Goal: Communication & Community: Ask a question

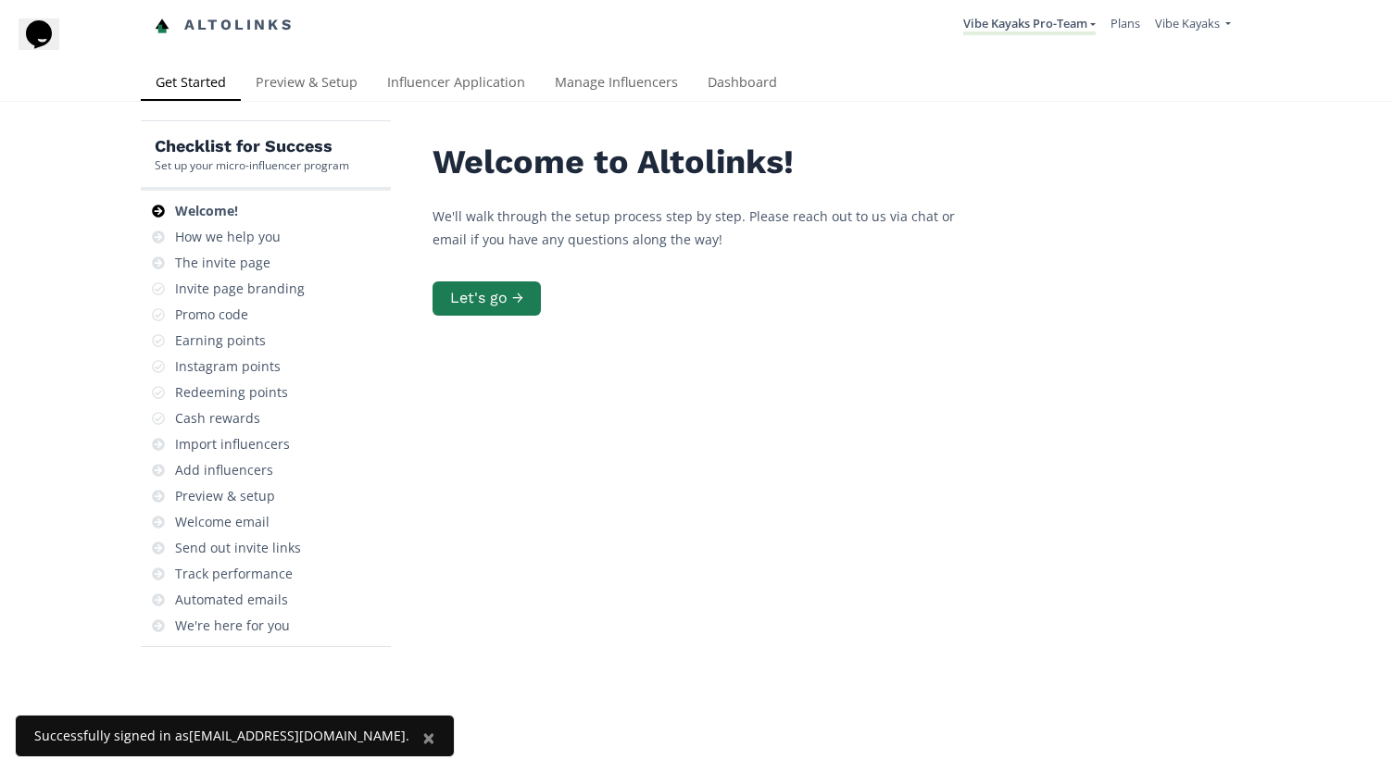
click at [380, 483] on div "Welcome! How we help you The invite page Invite page branding Promo code Earnin…" at bounding box center [266, 419] width 250 height 457
click at [477, 297] on button "Let's go →" at bounding box center [487, 299] width 114 height 40
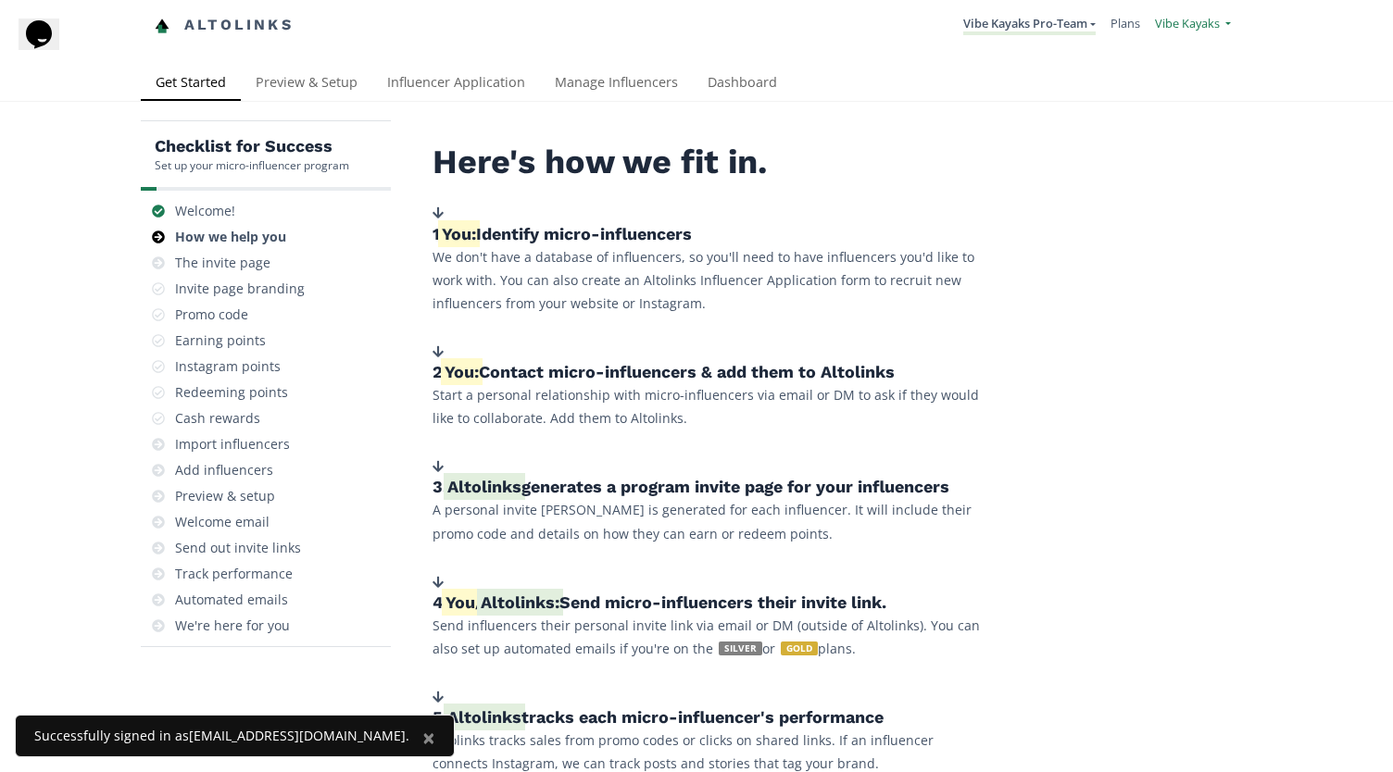
click at [1200, 26] on span "Vibe Kayaks" at bounding box center [1187, 23] width 65 height 17
click at [1015, 53] on div "Altolinks Vibe Kayaks Pro-Team Vibe Kayaks Pro-Team Create another program Vibe…" at bounding box center [696, 33] width 1393 height 66
click at [1022, 25] on link "Vibe Kayaks Pro-Team" at bounding box center [1029, 25] width 132 height 20
click at [1004, 79] on link "Vibe Kayaks Pro-Team" at bounding box center [1013, 72] width 164 height 36
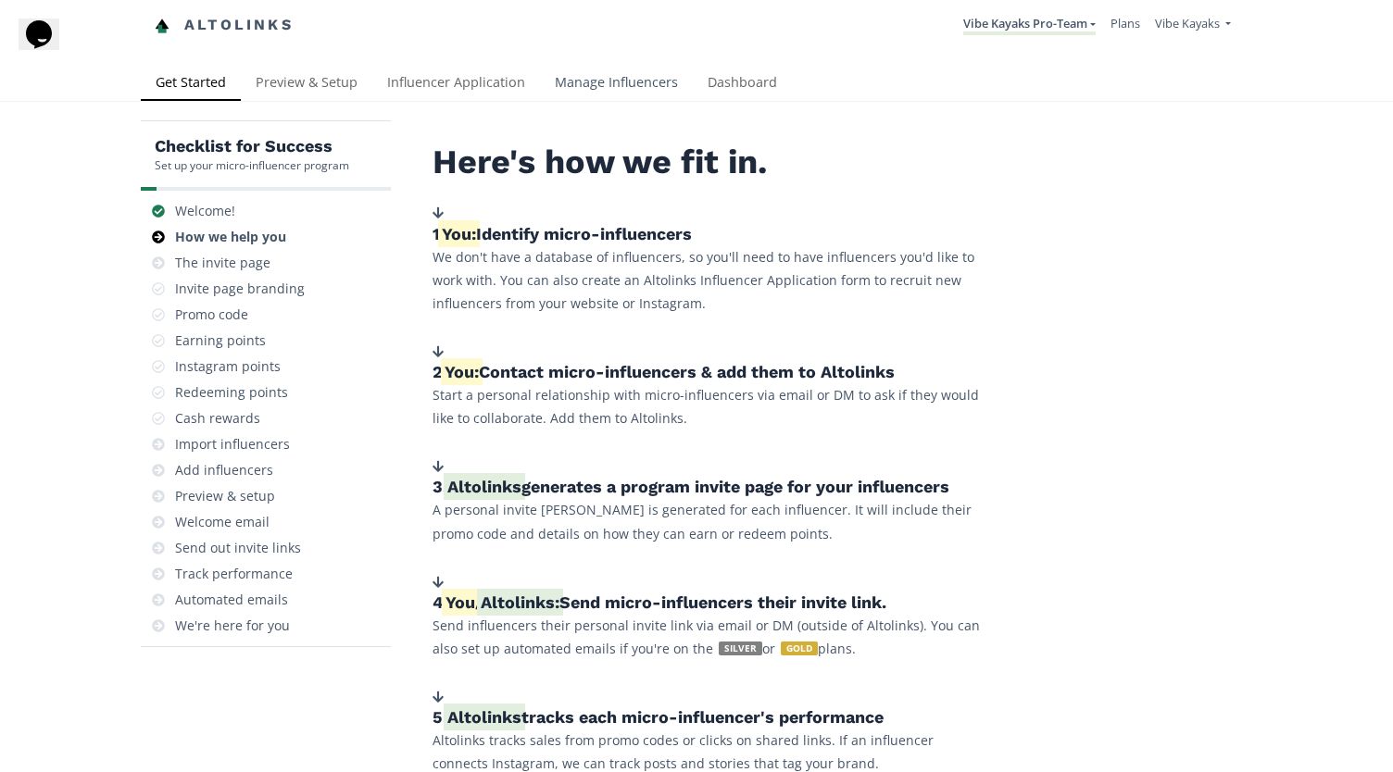
click at [613, 78] on link "Manage Influencers" at bounding box center [616, 84] width 153 height 37
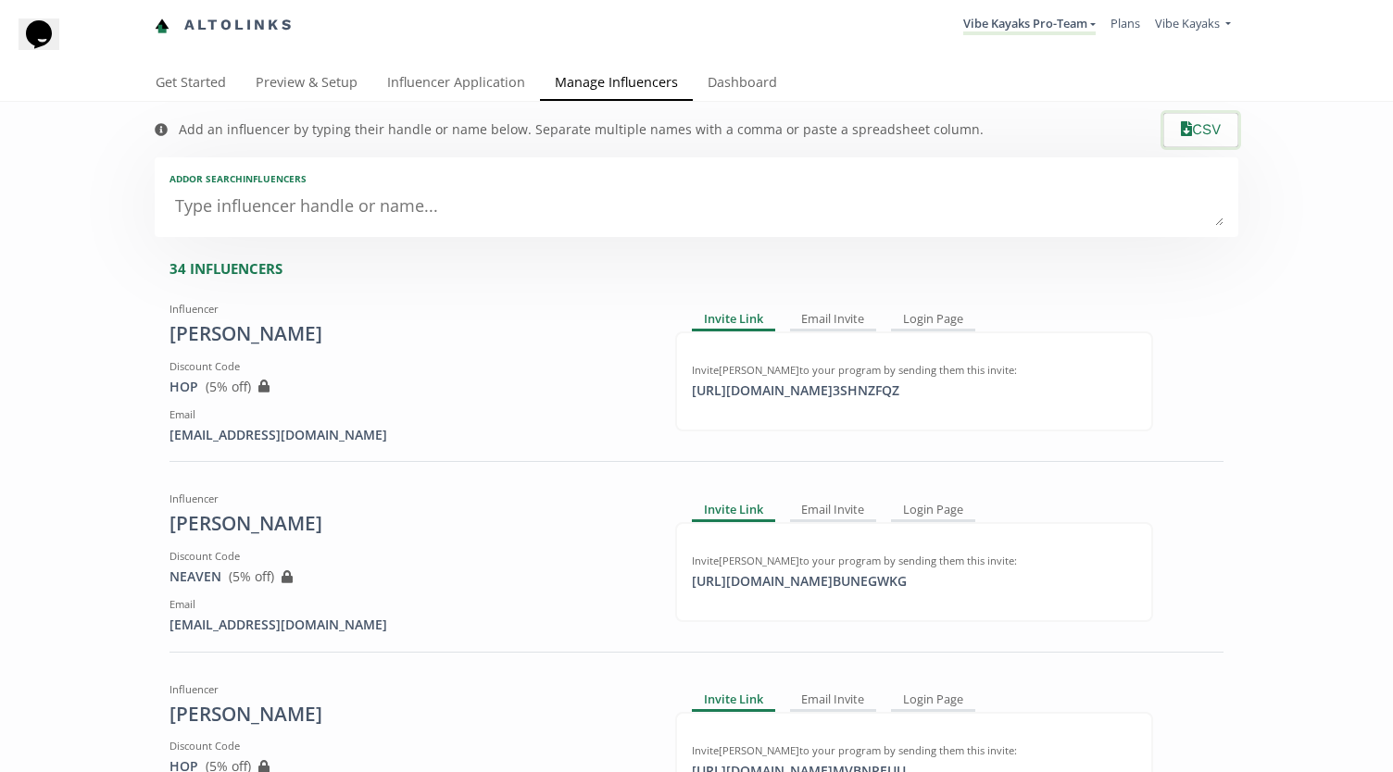
click at [1181, 129] on icon "button" at bounding box center [1186, 128] width 11 height 15
click at [726, 81] on link "Dashboard" at bounding box center [742, 84] width 99 height 37
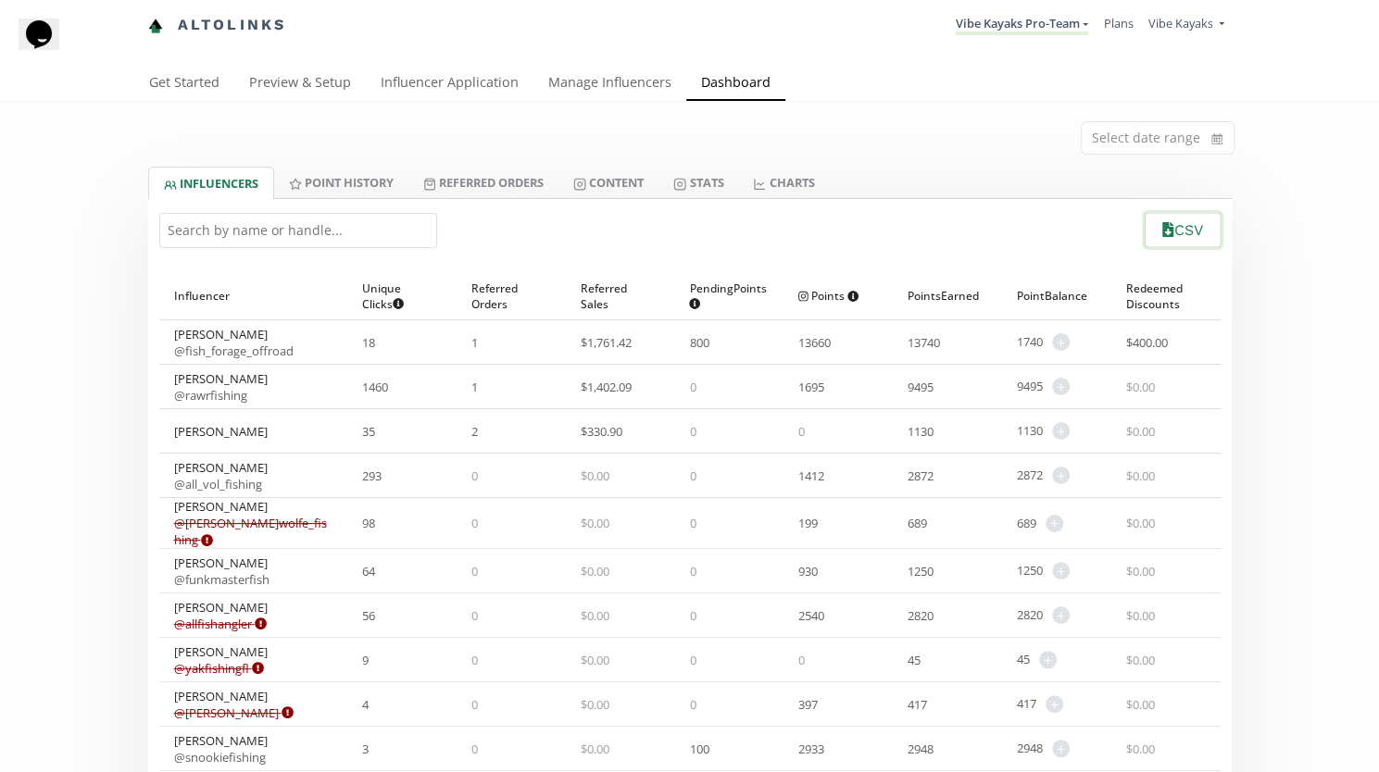
click at [1162, 232] on icon "button" at bounding box center [1167, 229] width 11 height 15
click at [364, 179] on link "Point HISTORY" at bounding box center [341, 182] width 134 height 31
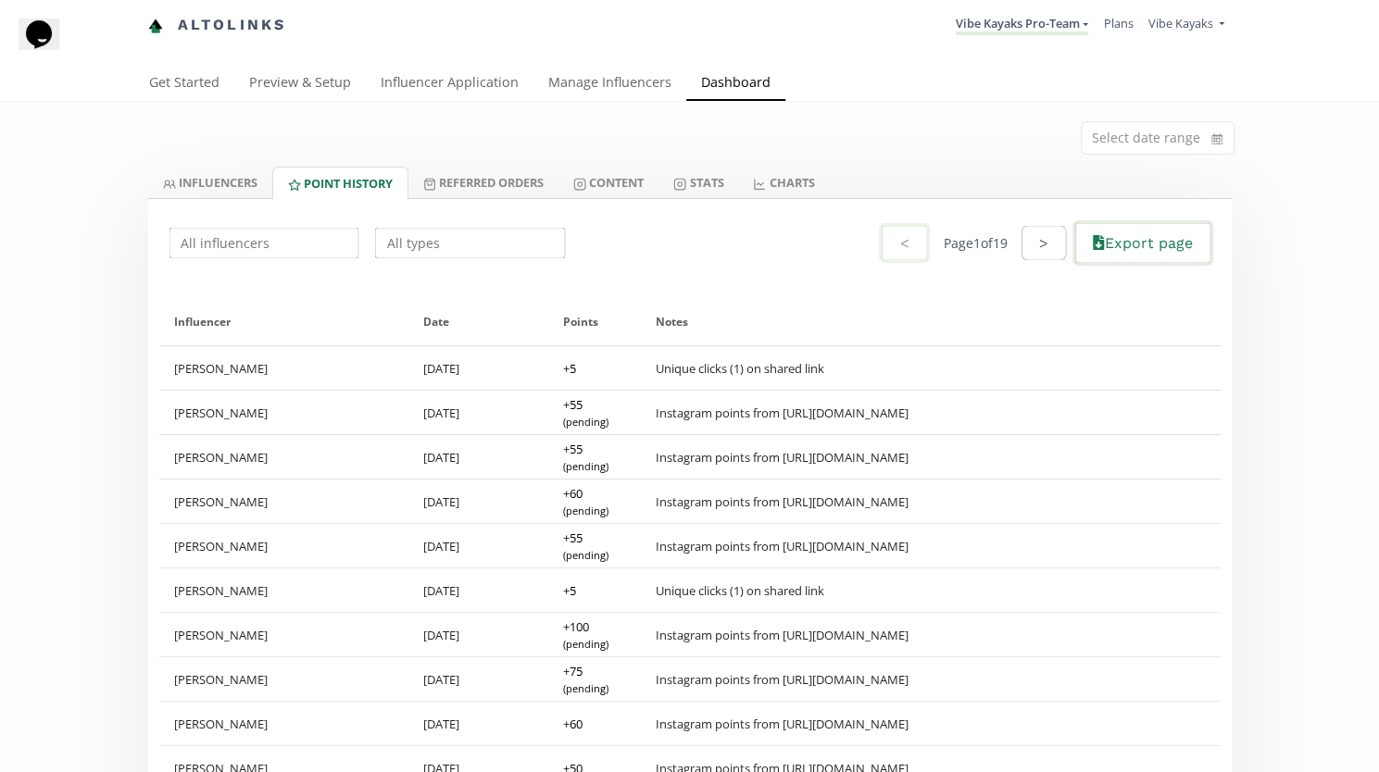
click at [1126, 245] on button "Export page" at bounding box center [1142, 242] width 140 height 45
click at [537, 190] on link "Referred Orders" at bounding box center [483, 182] width 150 height 31
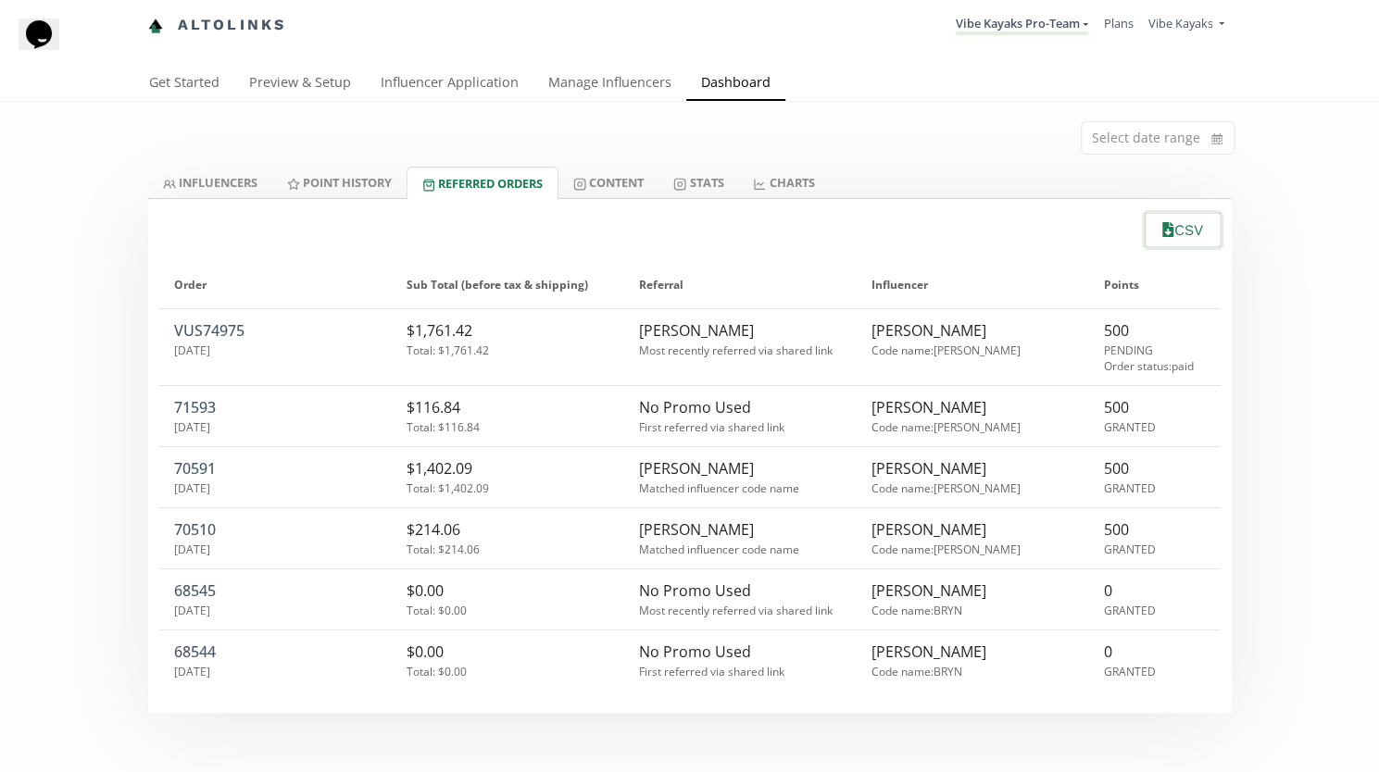
click at [1184, 232] on button "CSV" at bounding box center [1182, 230] width 81 height 40
click at [622, 192] on link "Content" at bounding box center [608, 182] width 100 height 31
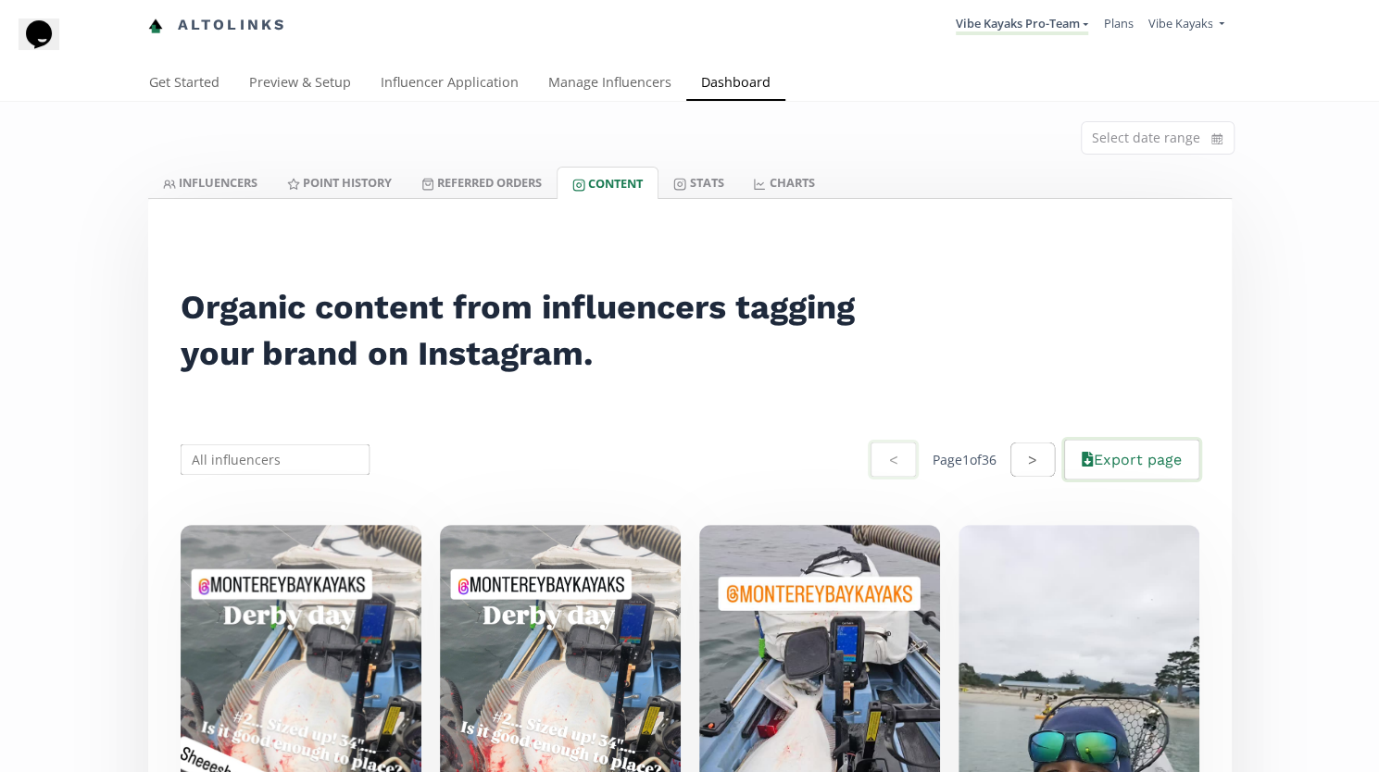
click at [1141, 458] on button "Export page" at bounding box center [1131, 459] width 140 height 45
click at [724, 182] on link "Stats" at bounding box center [698, 182] width 80 height 31
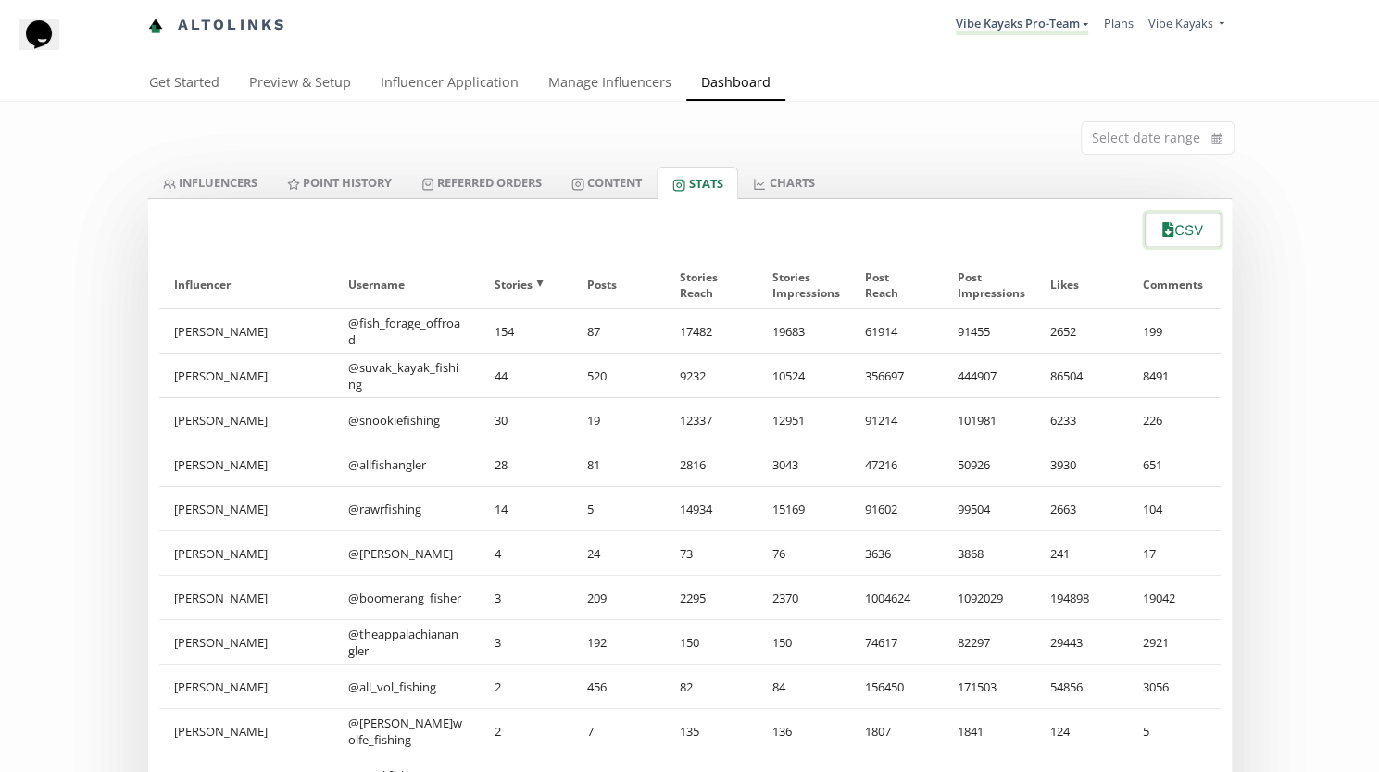
click at [1193, 239] on button "CSV" at bounding box center [1182, 230] width 81 height 40
click at [822, 184] on link "CHARTS" at bounding box center [783, 182] width 91 height 31
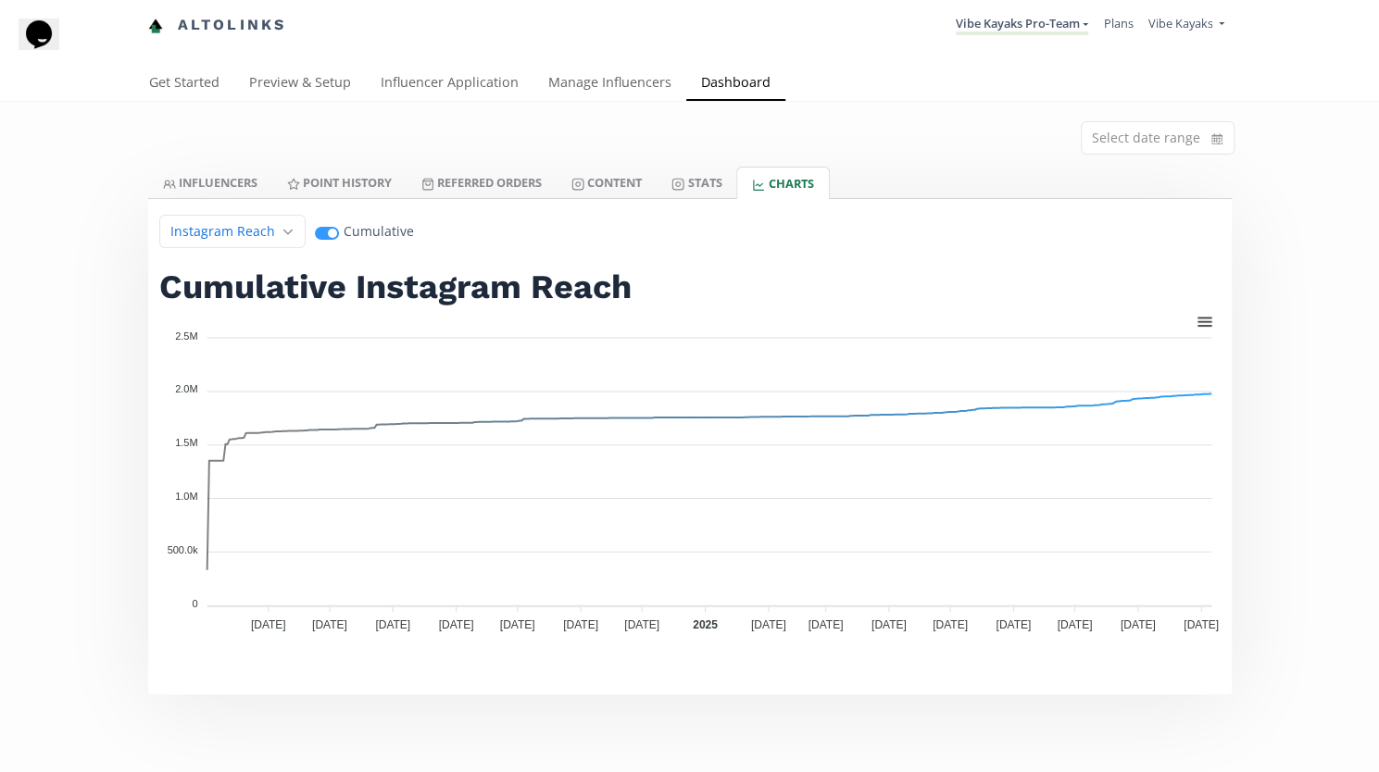
click at [1201, 320] on div at bounding box center [1203, 320] width 16 height 16
click at [1186, 373] on div "Download PNG" at bounding box center [1157, 375] width 94 height 27
click at [971, 114] on div "Select date range" at bounding box center [689, 134] width 1111 height 65
click at [204, 26] on link "Altolinks" at bounding box center [217, 25] width 139 height 31
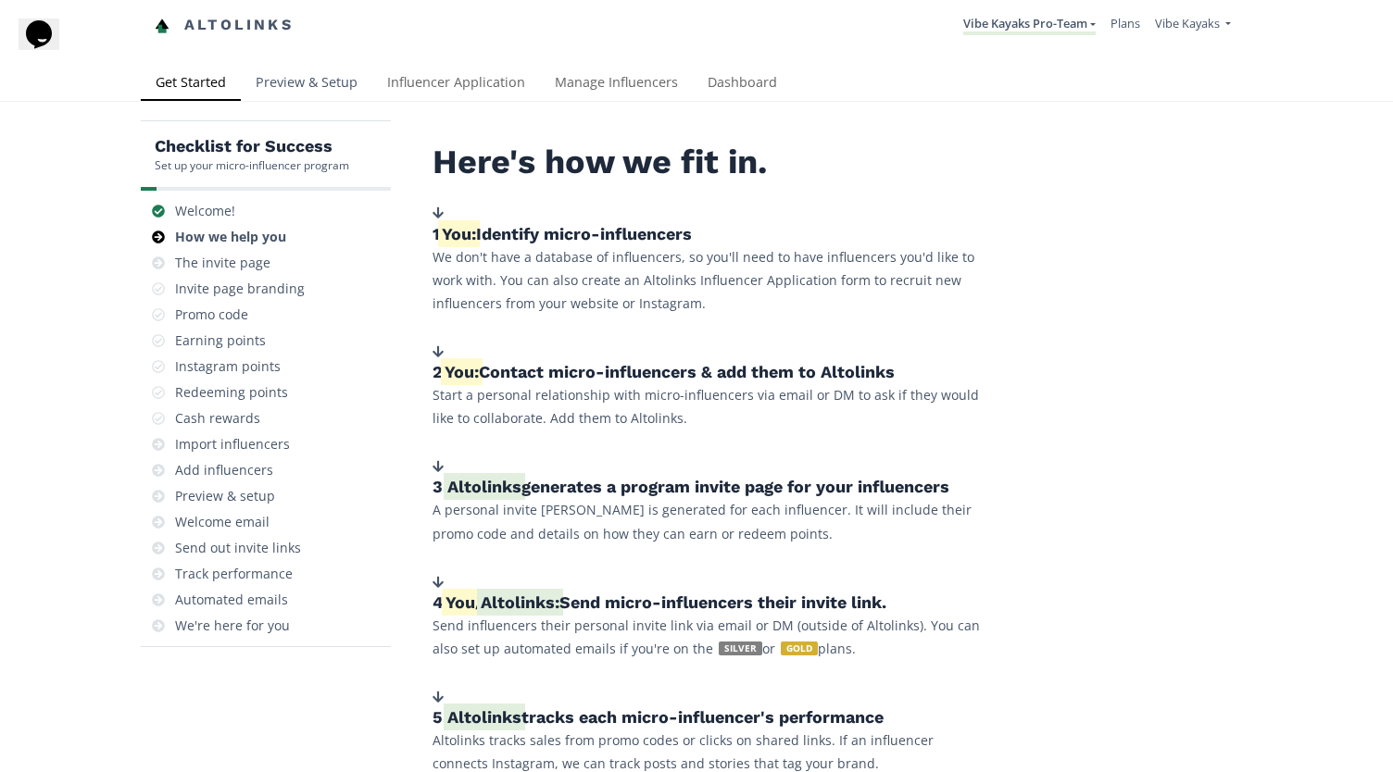
click at [296, 81] on link "Preview & Setup" at bounding box center [307, 84] width 132 height 37
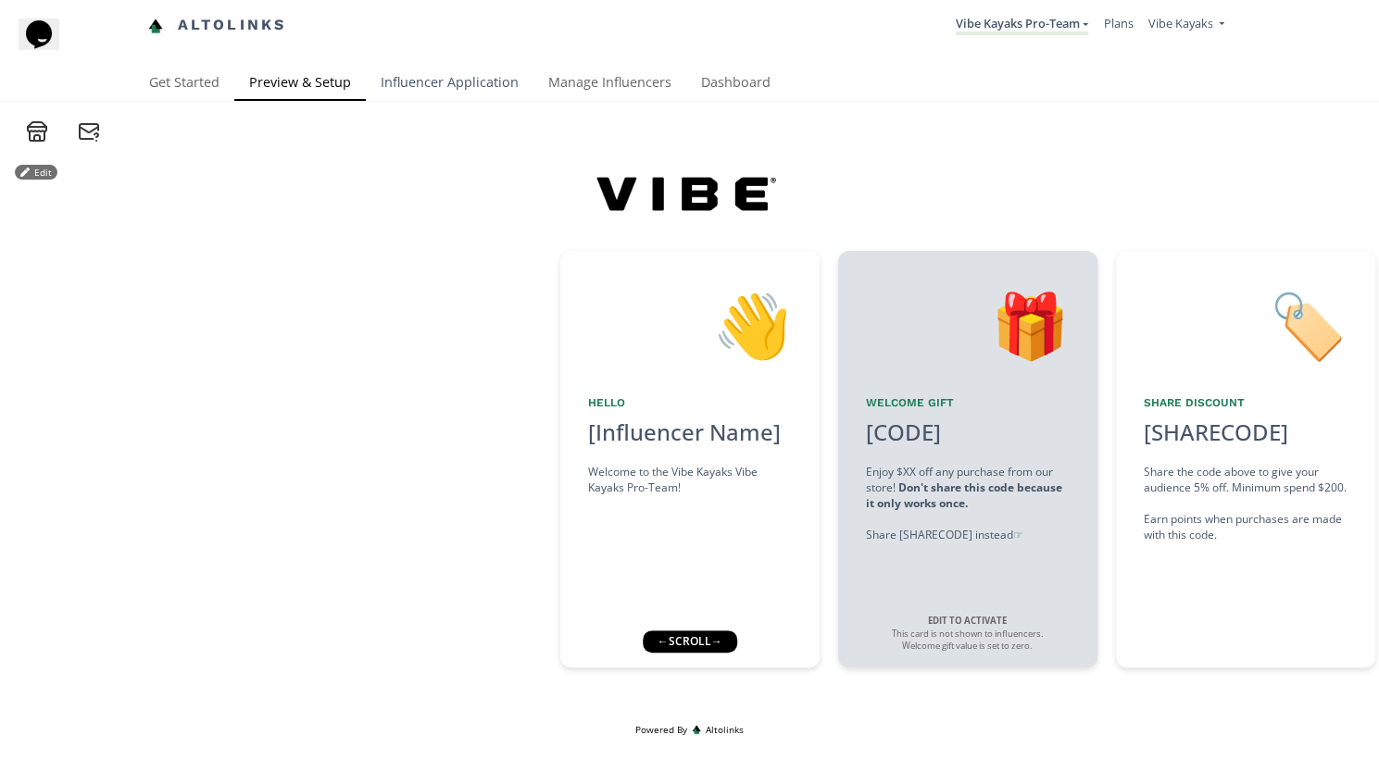
click at [446, 86] on link "Influencer Application" at bounding box center [450, 84] width 168 height 37
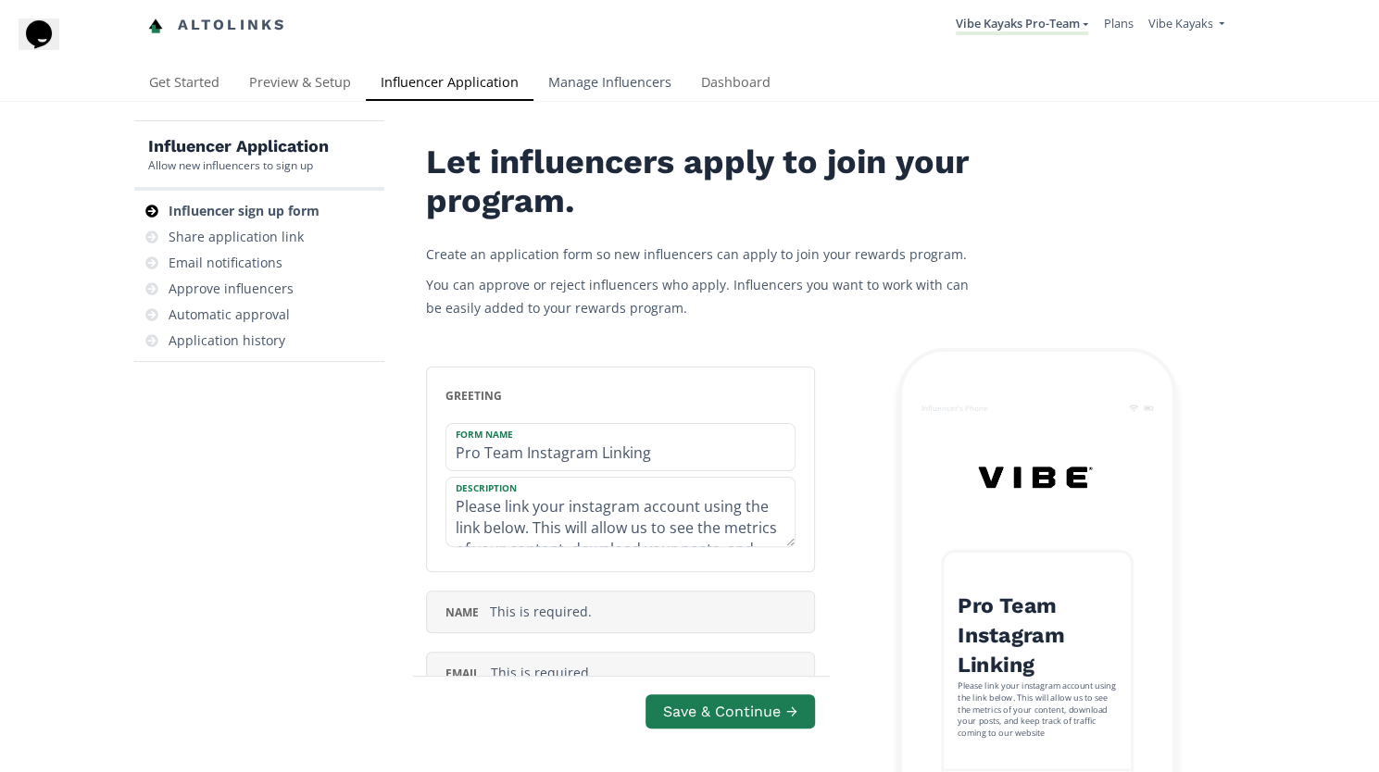
click at [565, 84] on link "Manage Influencers" at bounding box center [609, 84] width 153 height 37
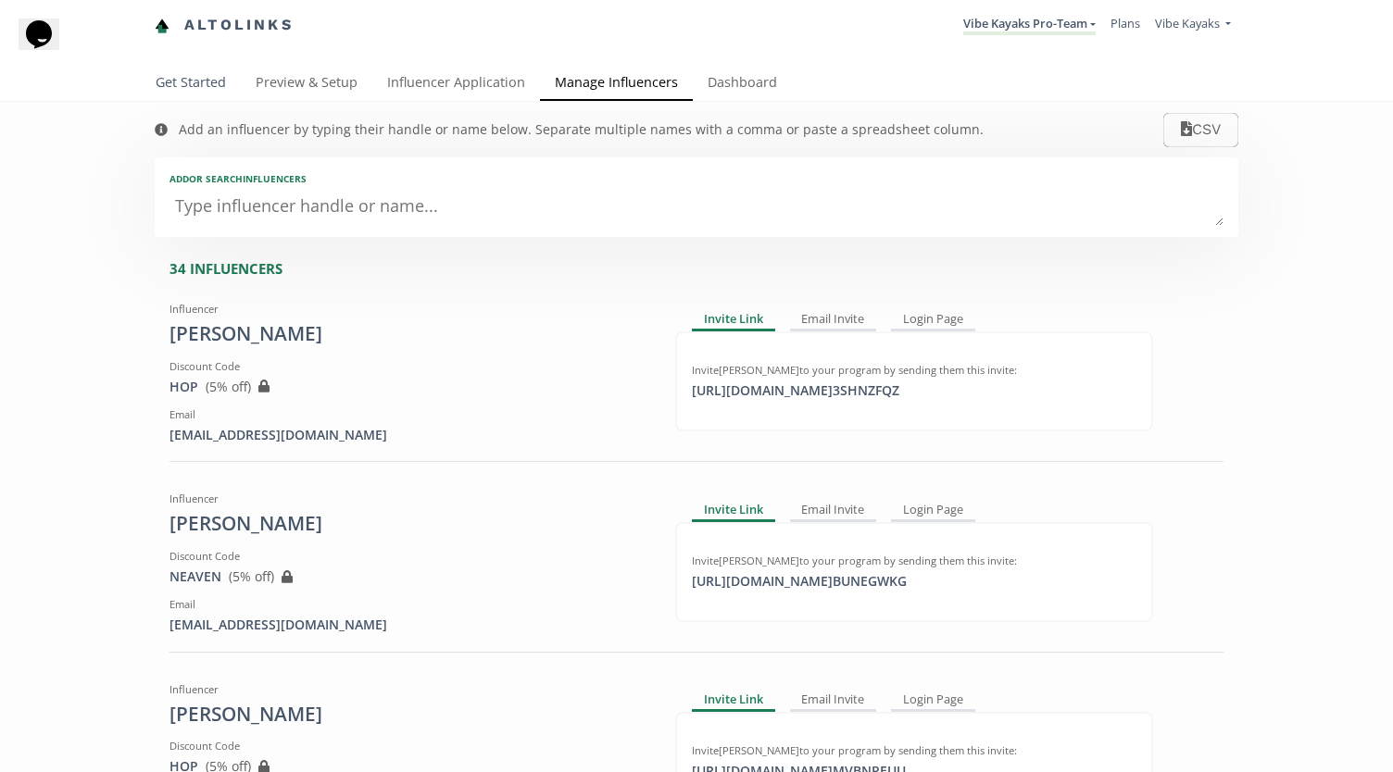
click at [200, 81] on link "Get Started" at bounding box center [191, 84] width 100 height 37
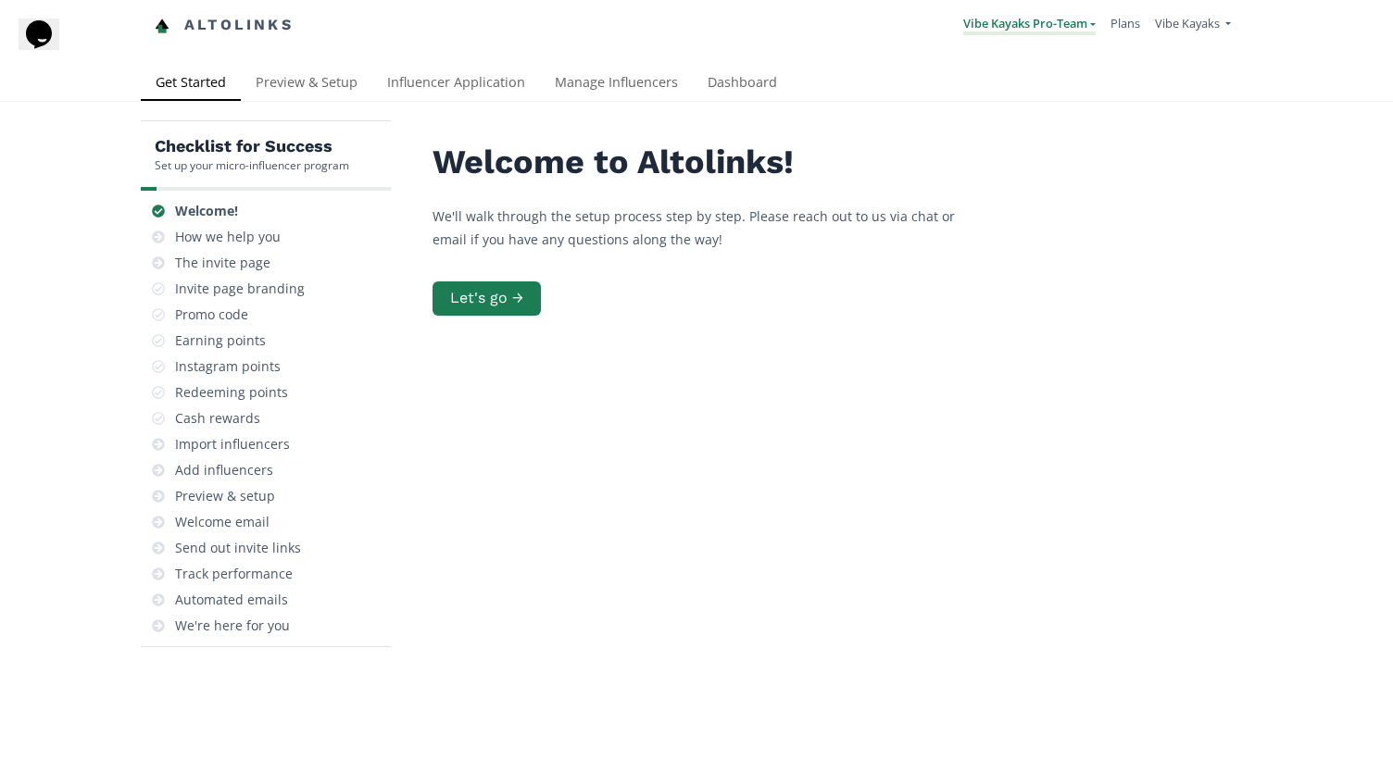
click at [1065, 18] on link "Vibe Kayaks Pro-Team" at bounding box center [1029, 25] width 132 height 20
click at [1197, 19] on span "Vibe Kayaks" at bounding box center [1187, 23] width 65 height 17
click at [1173, 146] on link "Manage Team Users" at bounding box center [1151, 151] width 157 height 31
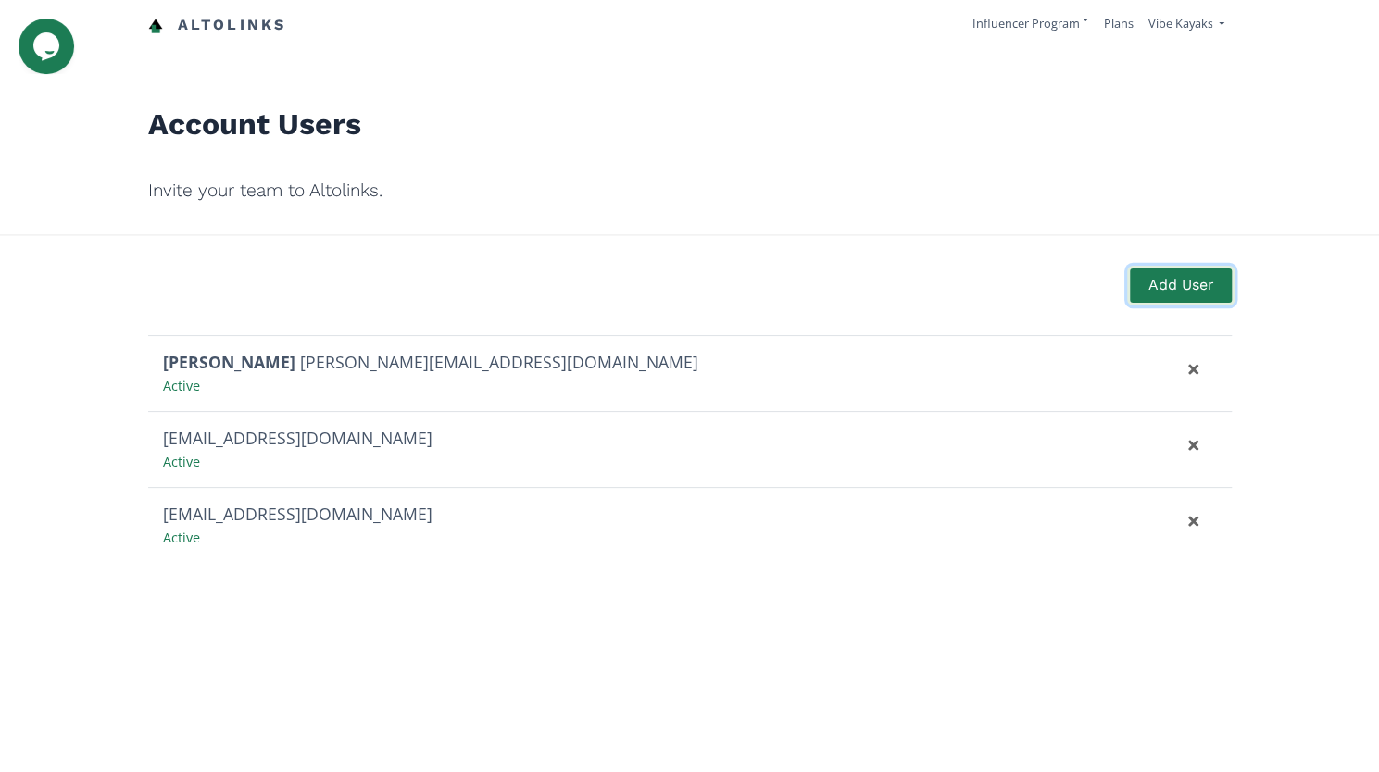
click at [1179, 282] on button "Add User" at bounding box center [1180, 286] width 107 height 40
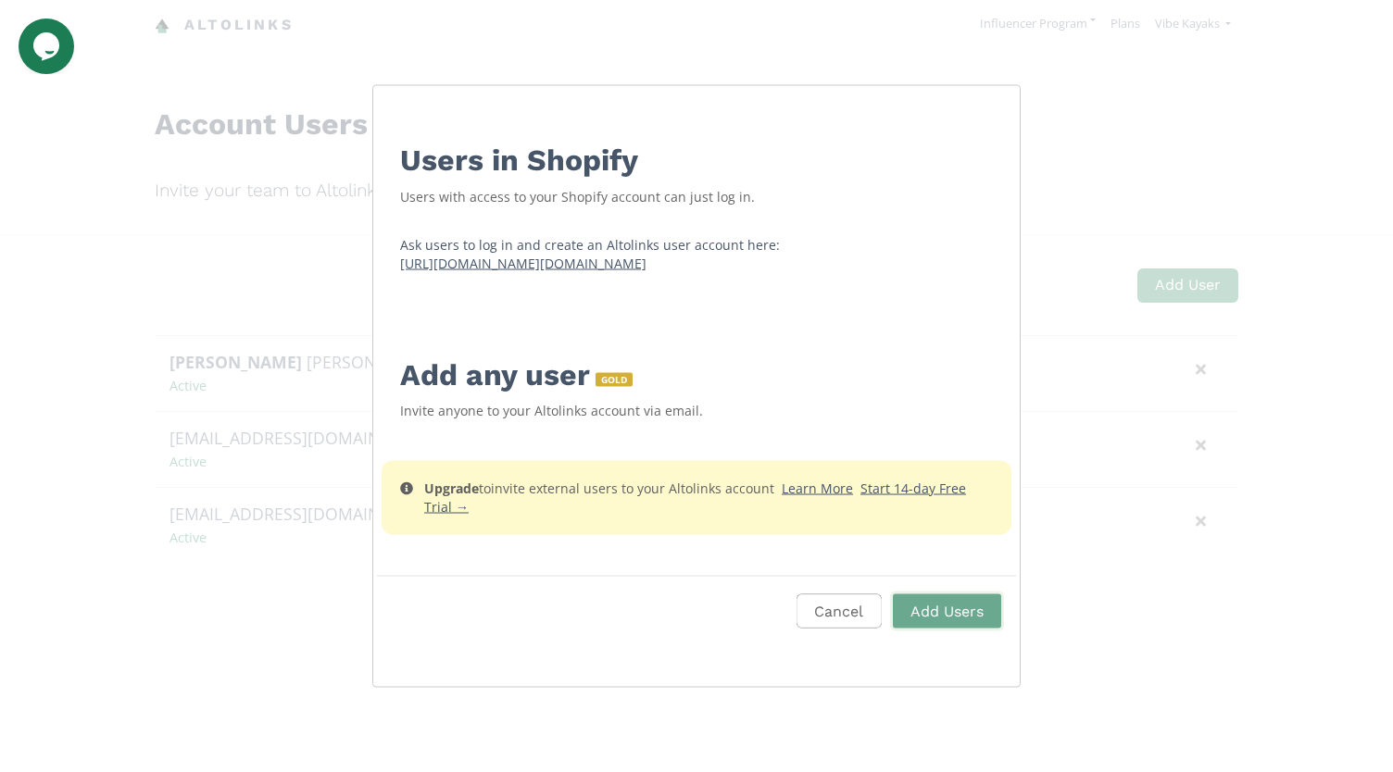
click at [734, 284] on div "Ask users to log in and create an Altolinks user account here: [URL][DOMAIN_NAM…" at bounding box center [696, 250] width 637 height 74
click at [96, 185] on div "Users in Shopify Users with access to your Shopify account can just log in. Ask…" at bounding box center [696, 386] width 1393 height 772
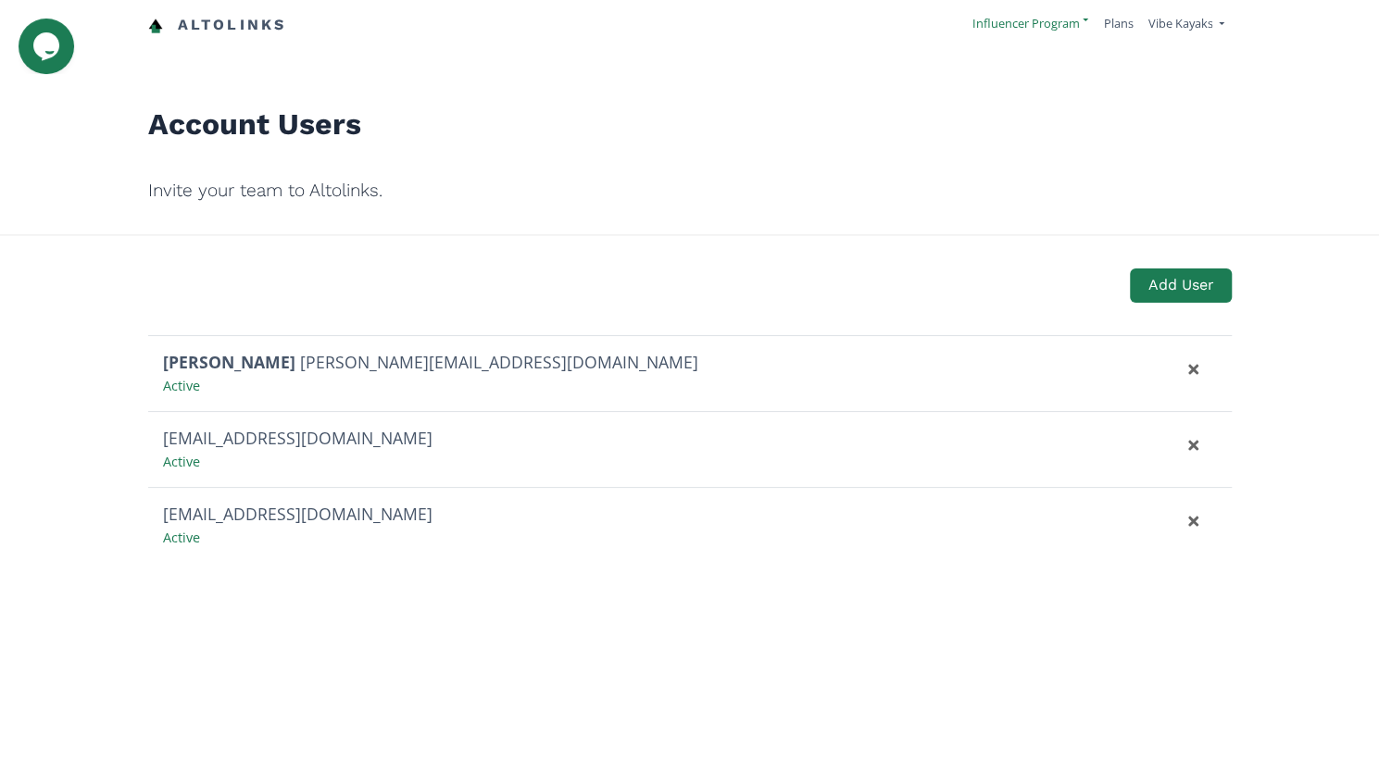
click at [1026, 30] on link "Influencer Program" at bounding box center [1030, 23] width 116 height 17
click at [1009, 75] on span "Vibe Kayaks Pro-Team" at bounding box center [998, 69] width 121 height 17
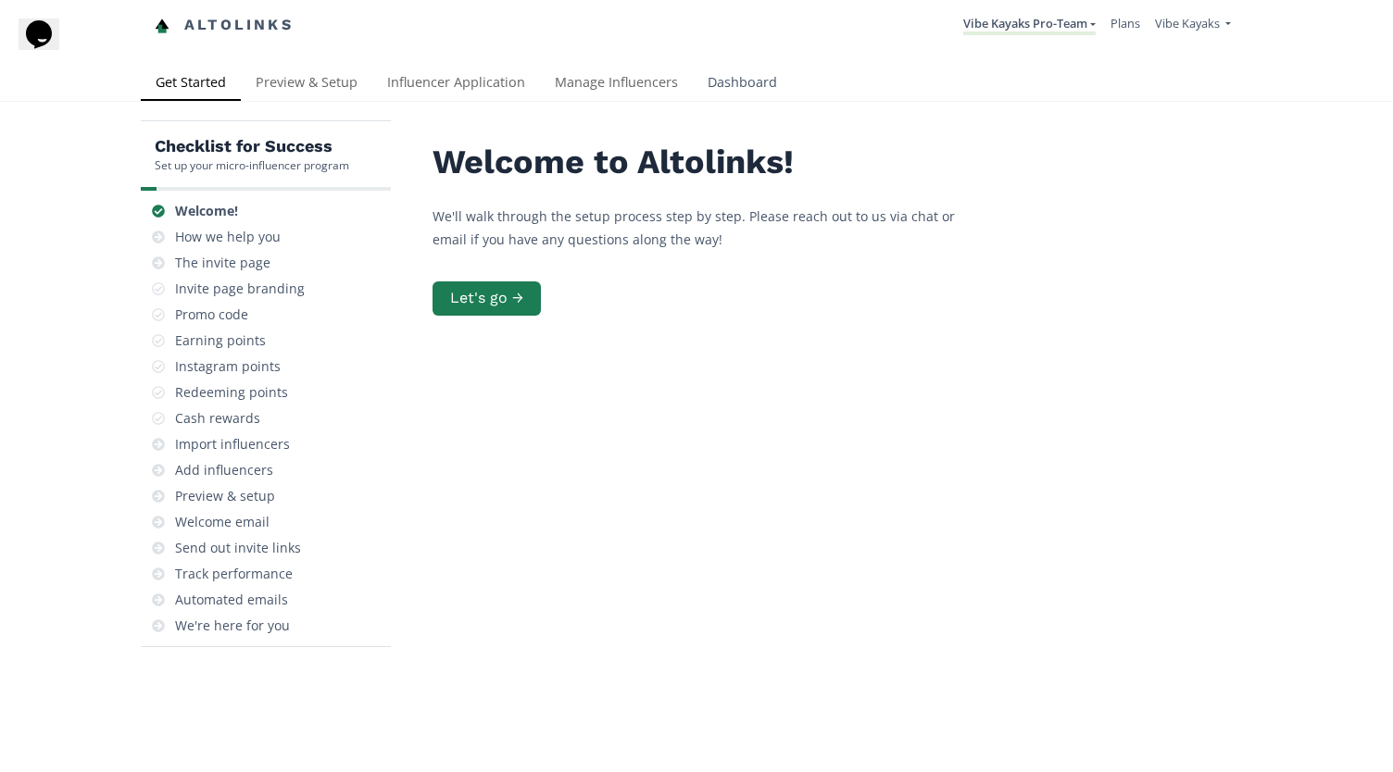
click at [717, 83] on link "Dashboard" at bounding box center [742, 84] width 99 height 37
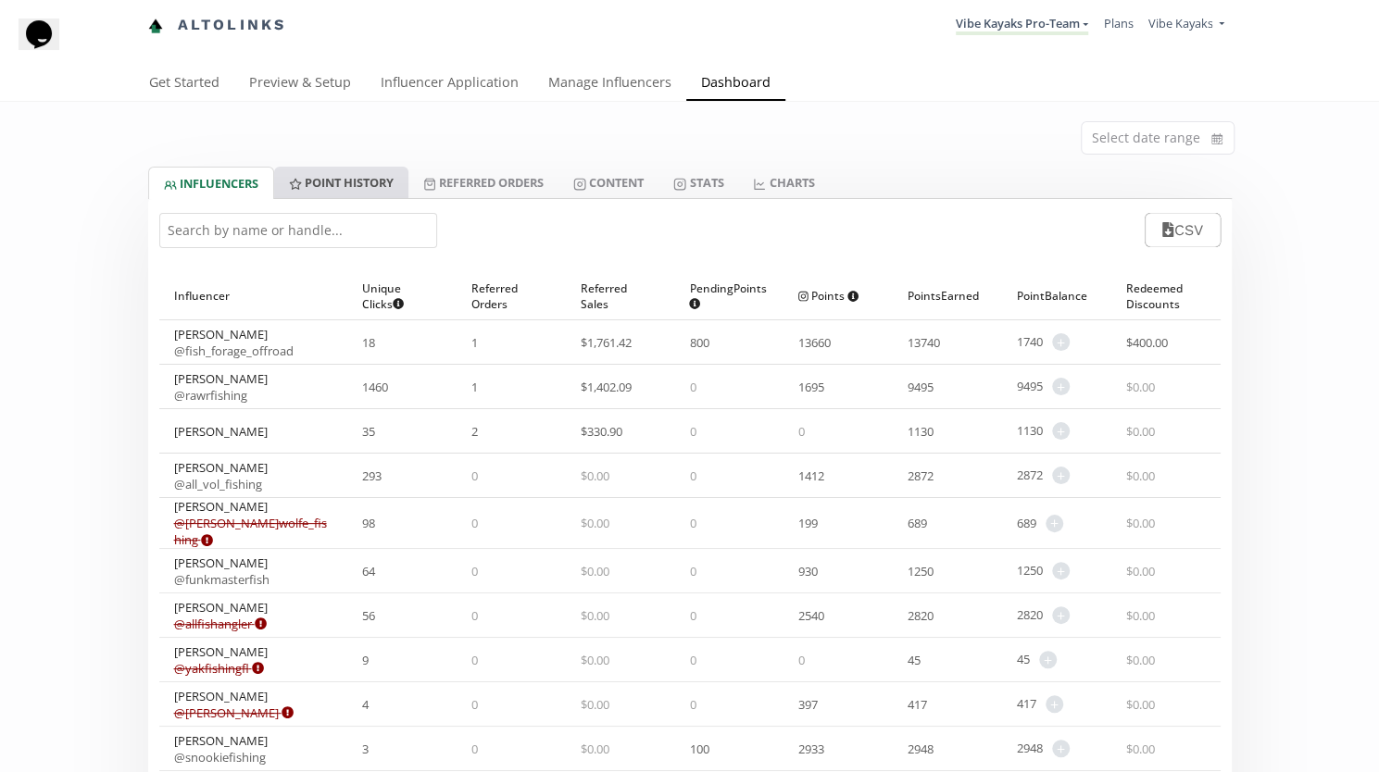
click at [383, 181] on link "Point HISTORY" at bounding box center [341, 182] width 134 height 31
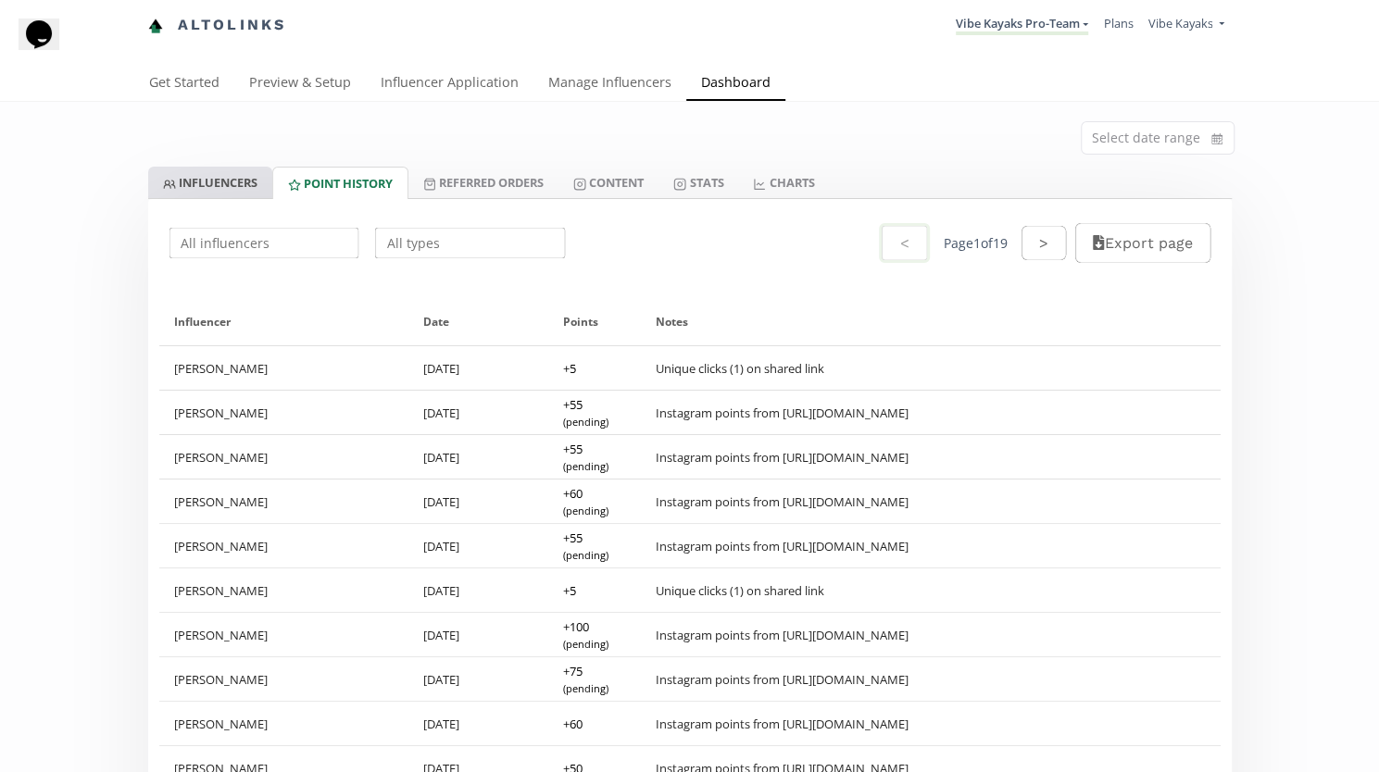
click at [241, 171] on link "INFLUENCERS" at bounding box center [210, 182] width 124 height 31
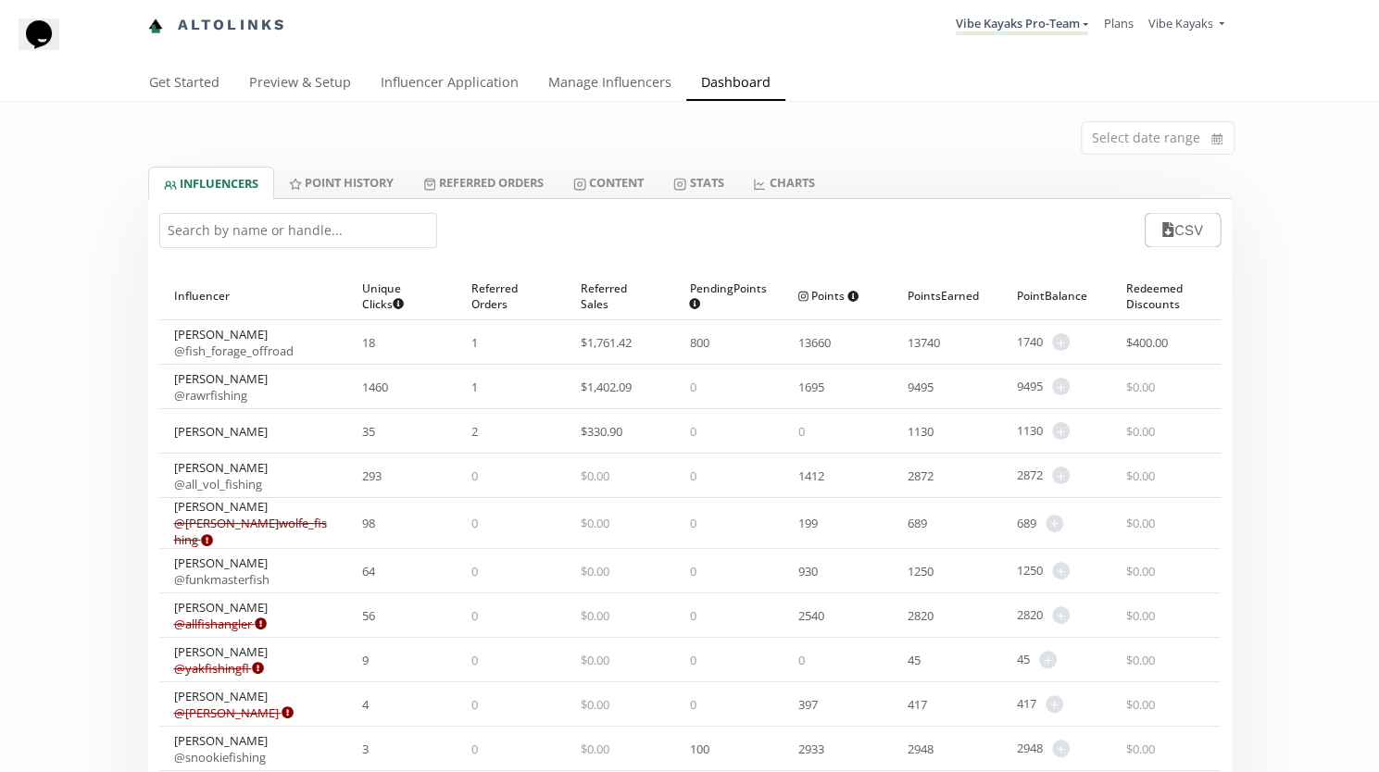
click at [1054, 11] on li "Vibe Kayaks Pro-Team Vibe Kayaks Pro-Team Create another program" at bounding box center [1021, 25] width 147 height 36
click at [322, 76] on link "Preview & Setup" at bounding box center [300, 84] width 132 height 37
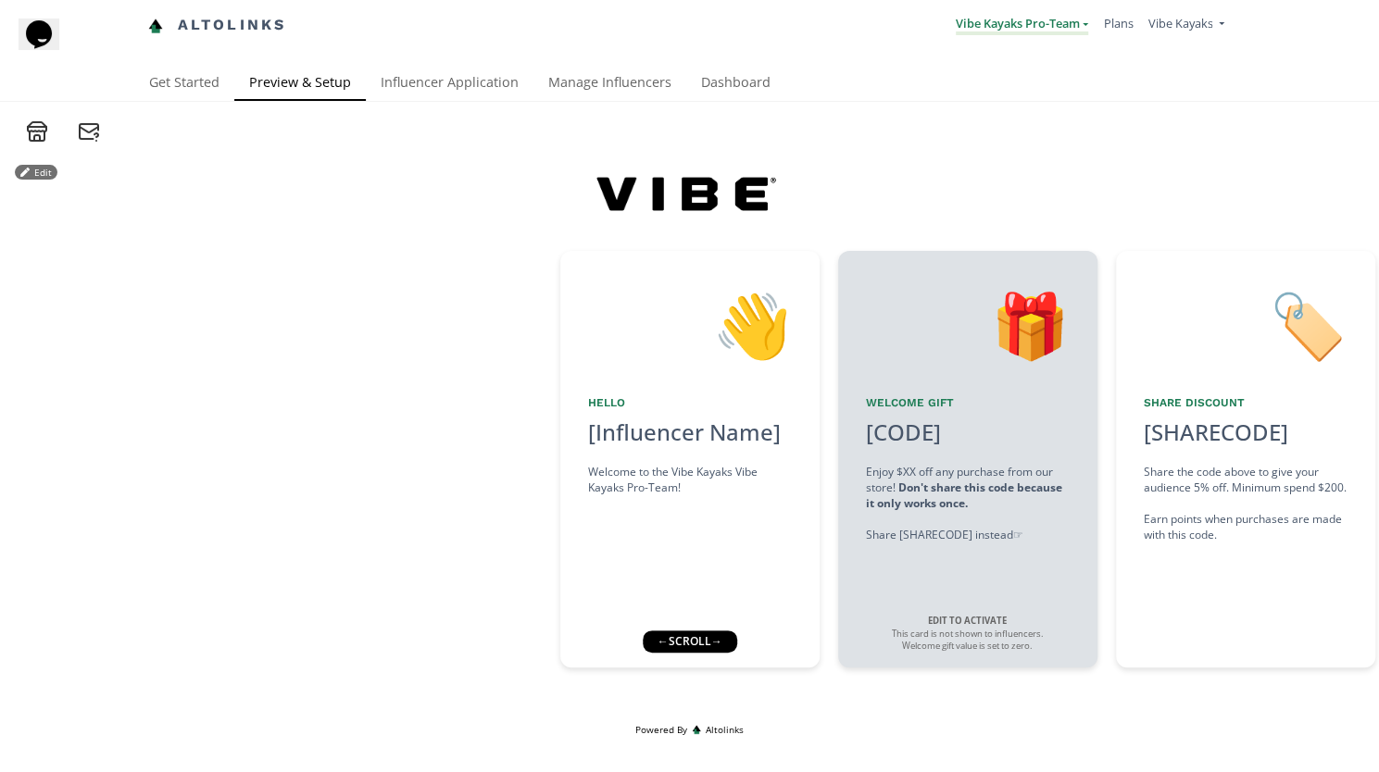
click at [1055, 20] on link "Vibe Kayaks Pro-Team" at bounding box center [1022, 25] width 132 height 20
click at [705, 31] on div "Vibe Kayaks Pro-Team Vibe Kayaks Pro-Team Create another program Plans Sign Out" at bounding box center [766, 25] width 930 height 36
click at [170, 74] on link "Get Started" at bounding box center [184, 84] width 100 height 37
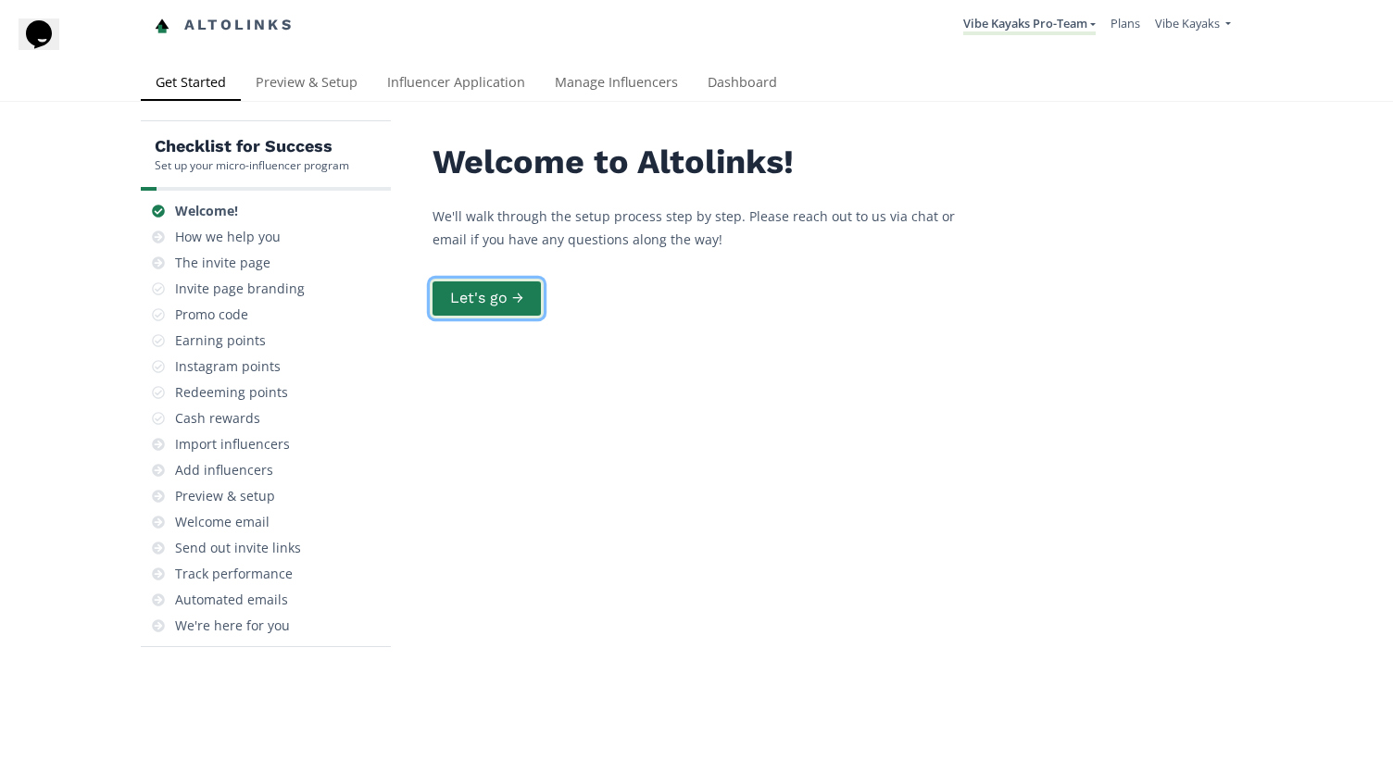
click at [469, 306] on button "Let's go →" at bounding box center [487, 299] width 114 height 40
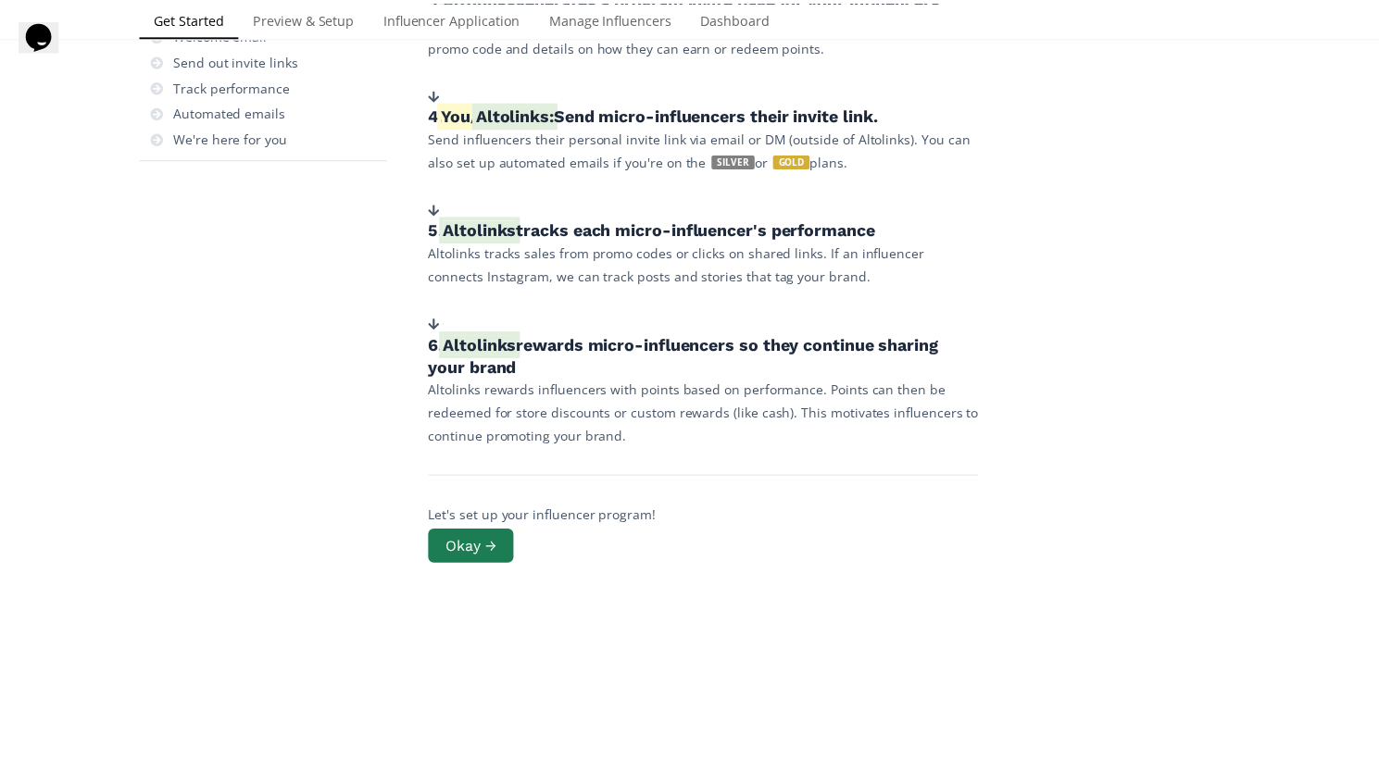
scroll to position [500, 0]
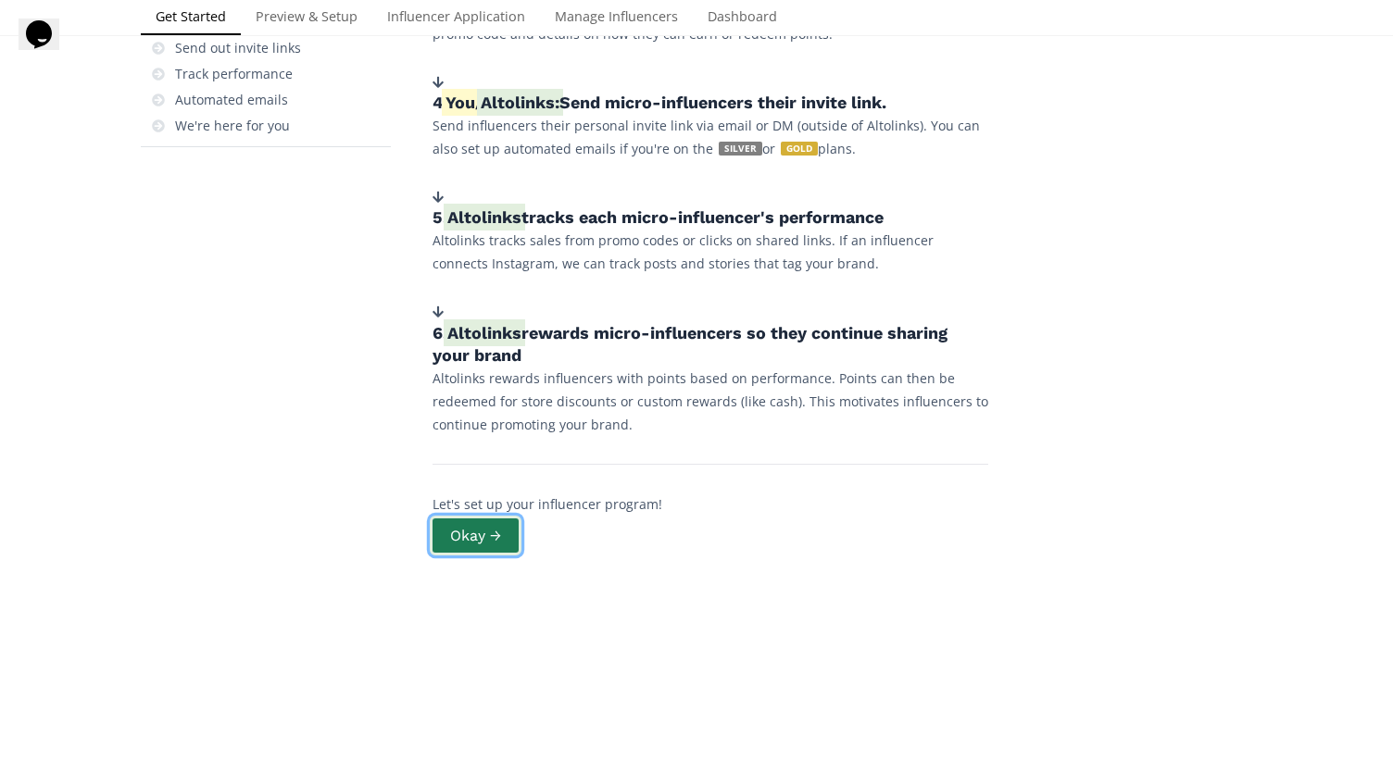
click at [493, 535] on button "Okay →" at bounding box center [476, 536] width 92 height 40
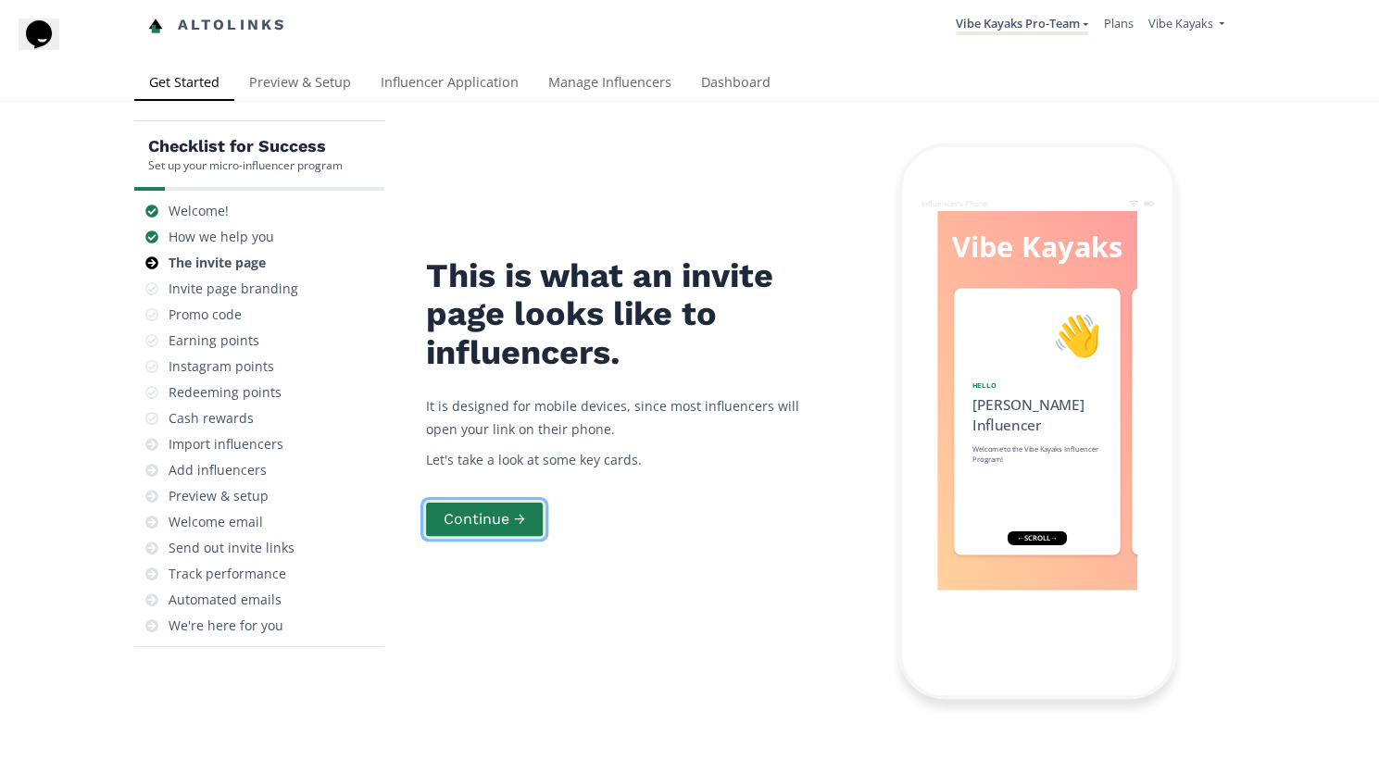
click at [502, 527] on button "Continue →" at bounding box center [484, 520] width 122 height 40
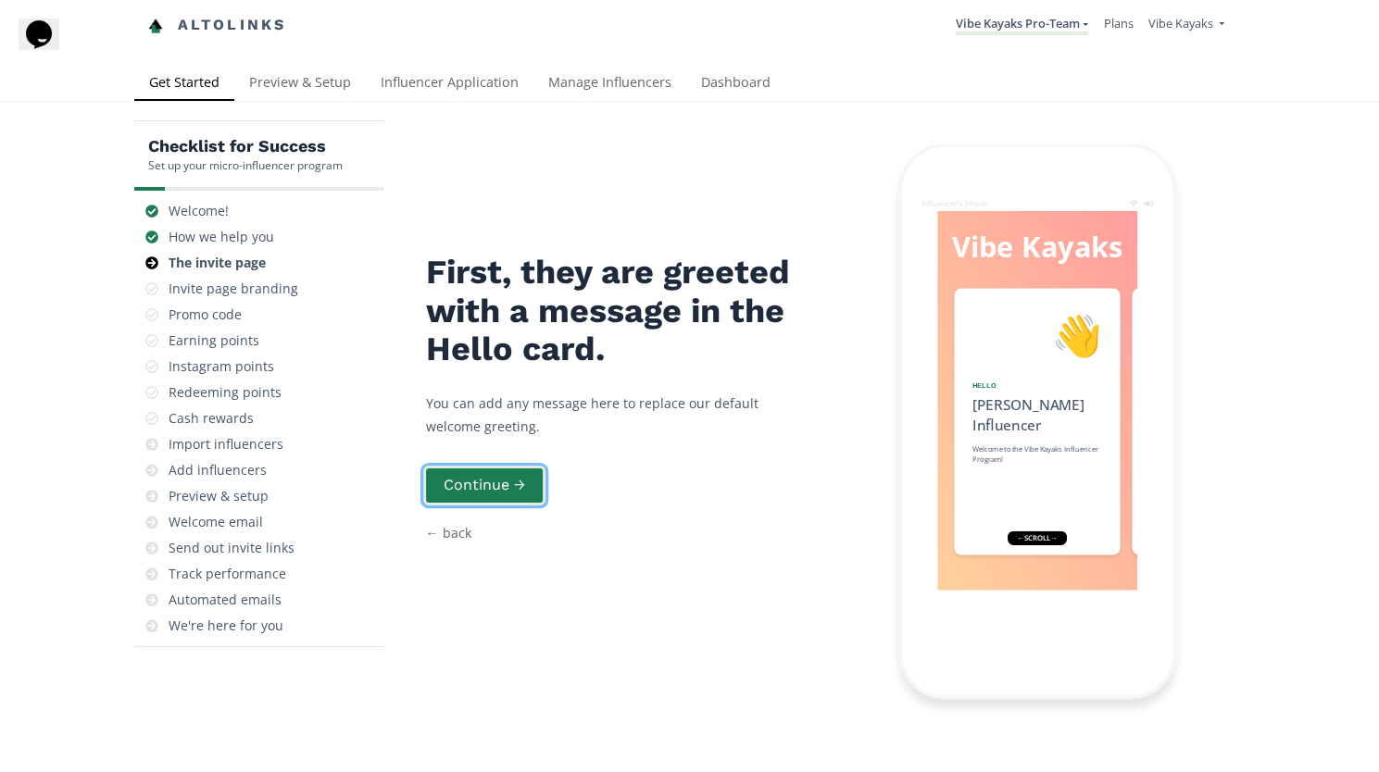
scroll to position [39, 0]
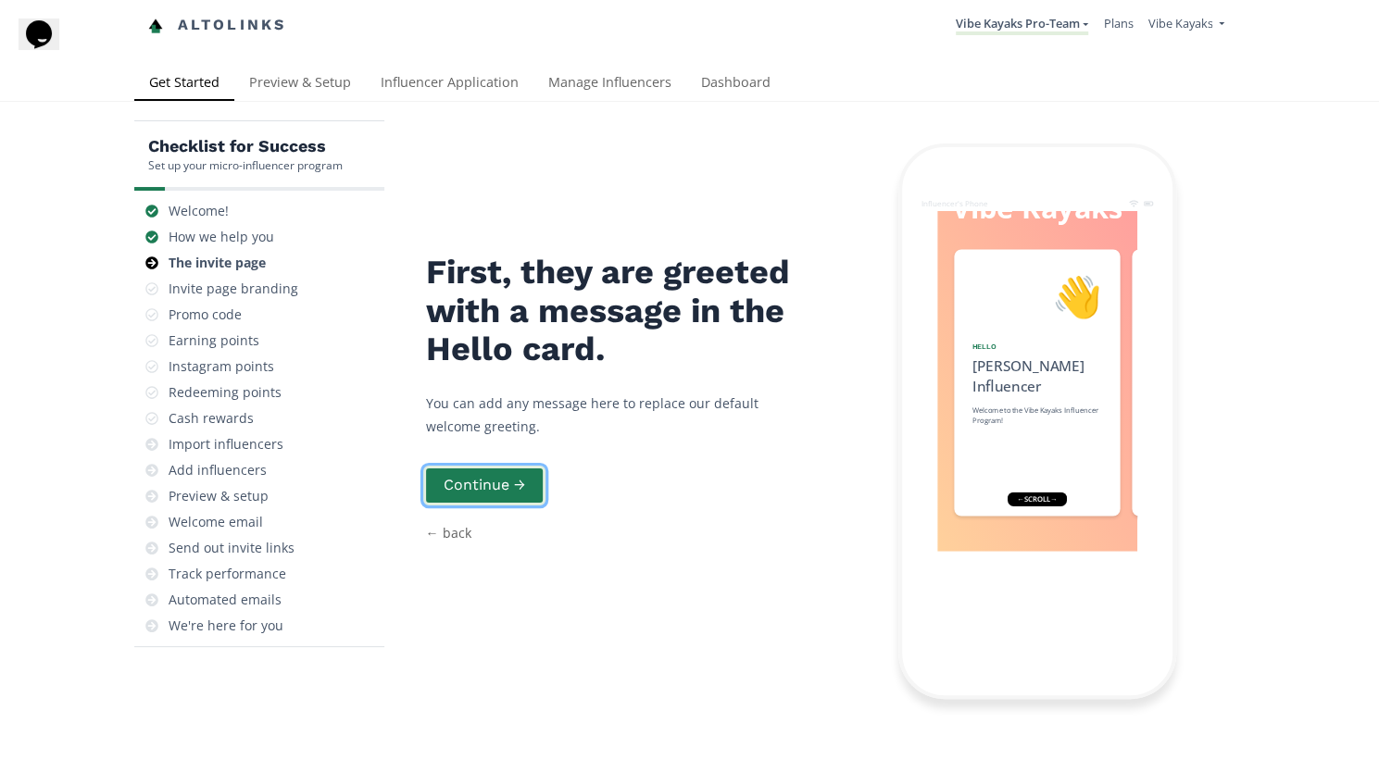
click at [494, 466] on button "Continue →" at bounding box center [484, 486] width 122 height 40
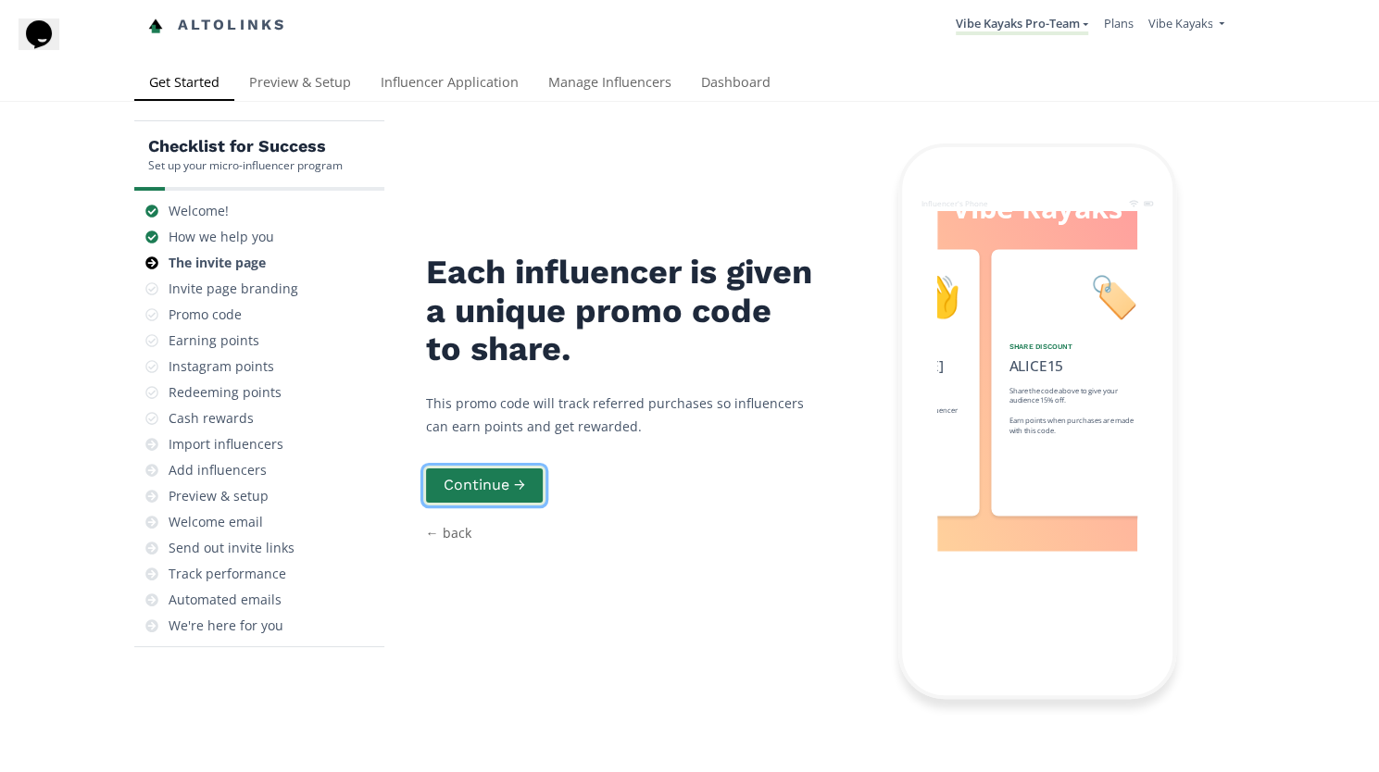
scroll to position [0, 278]
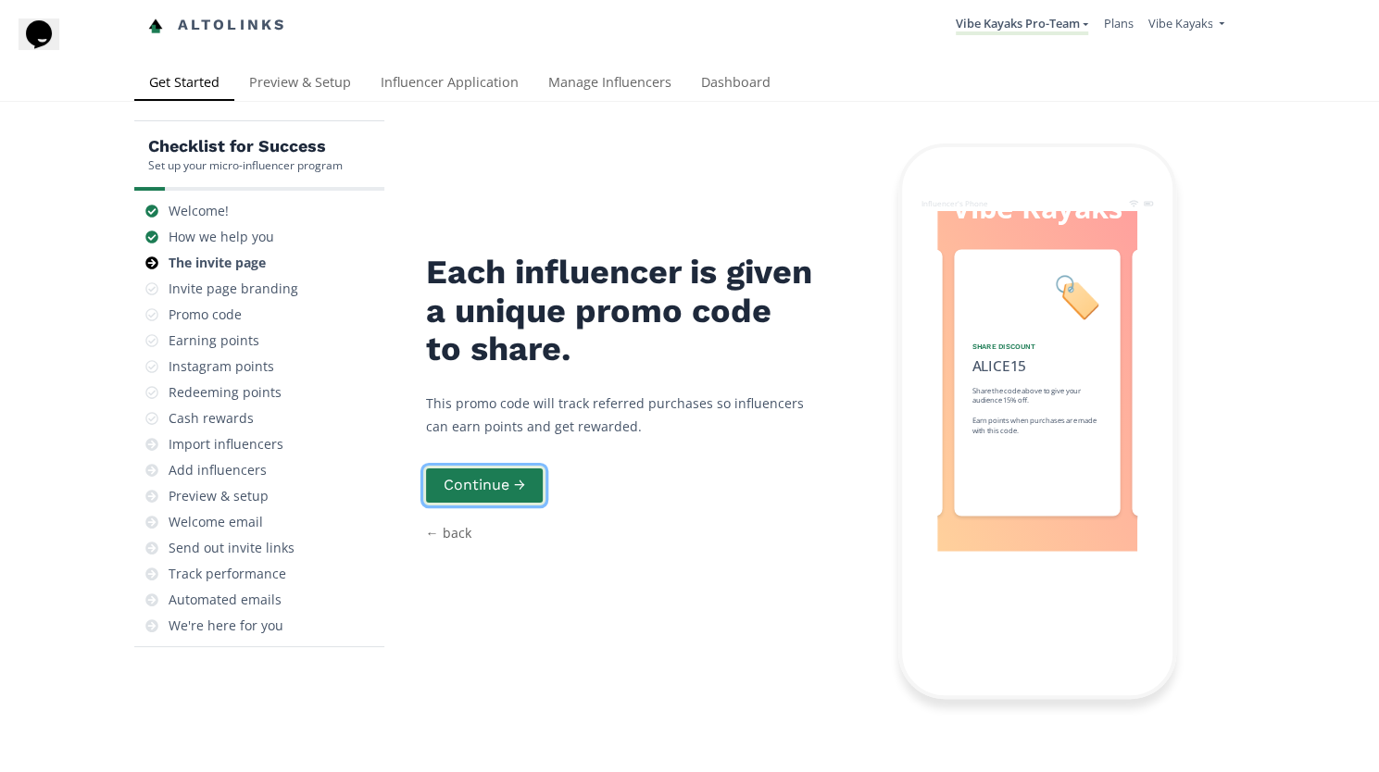
click at [494, 466] on button "Continue →" at bounding box center [484, 486] width 122 height 40
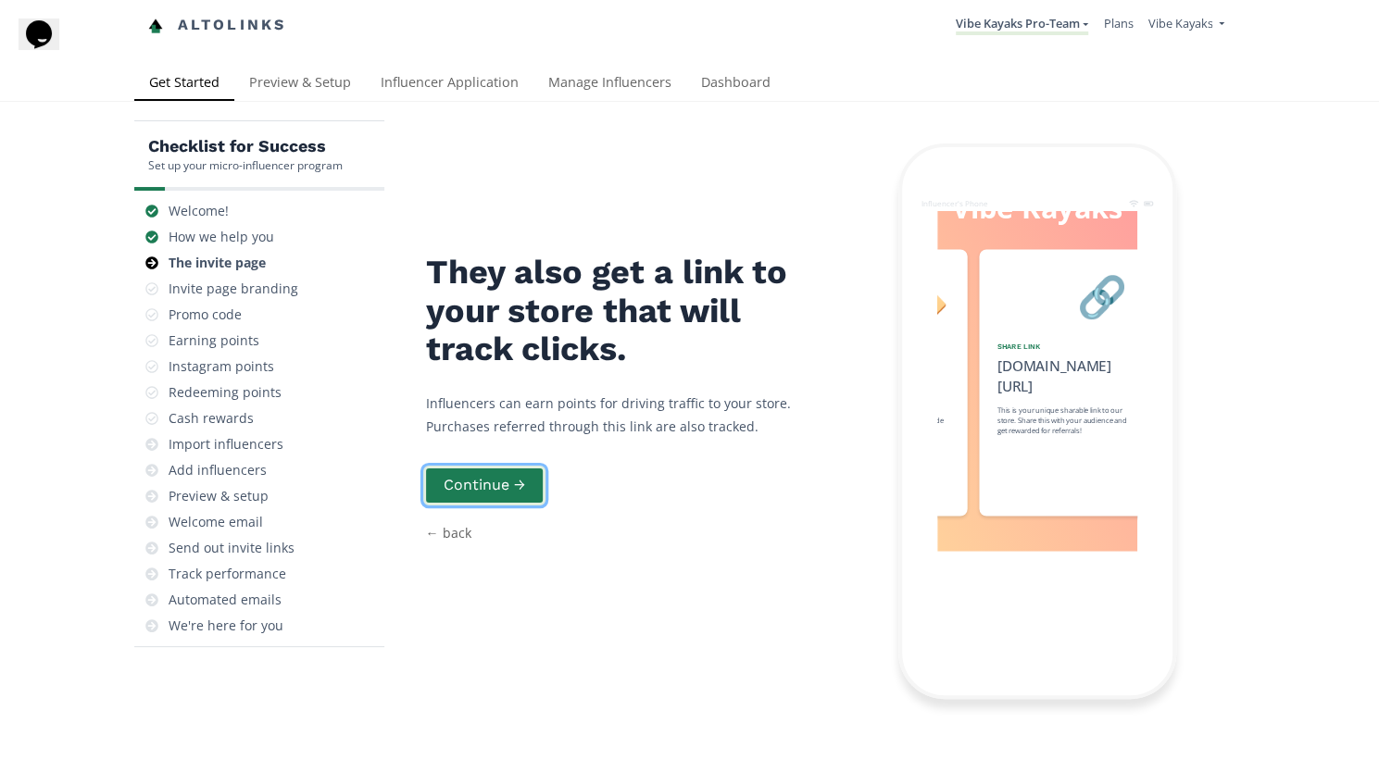
scroll to position [0, 556]
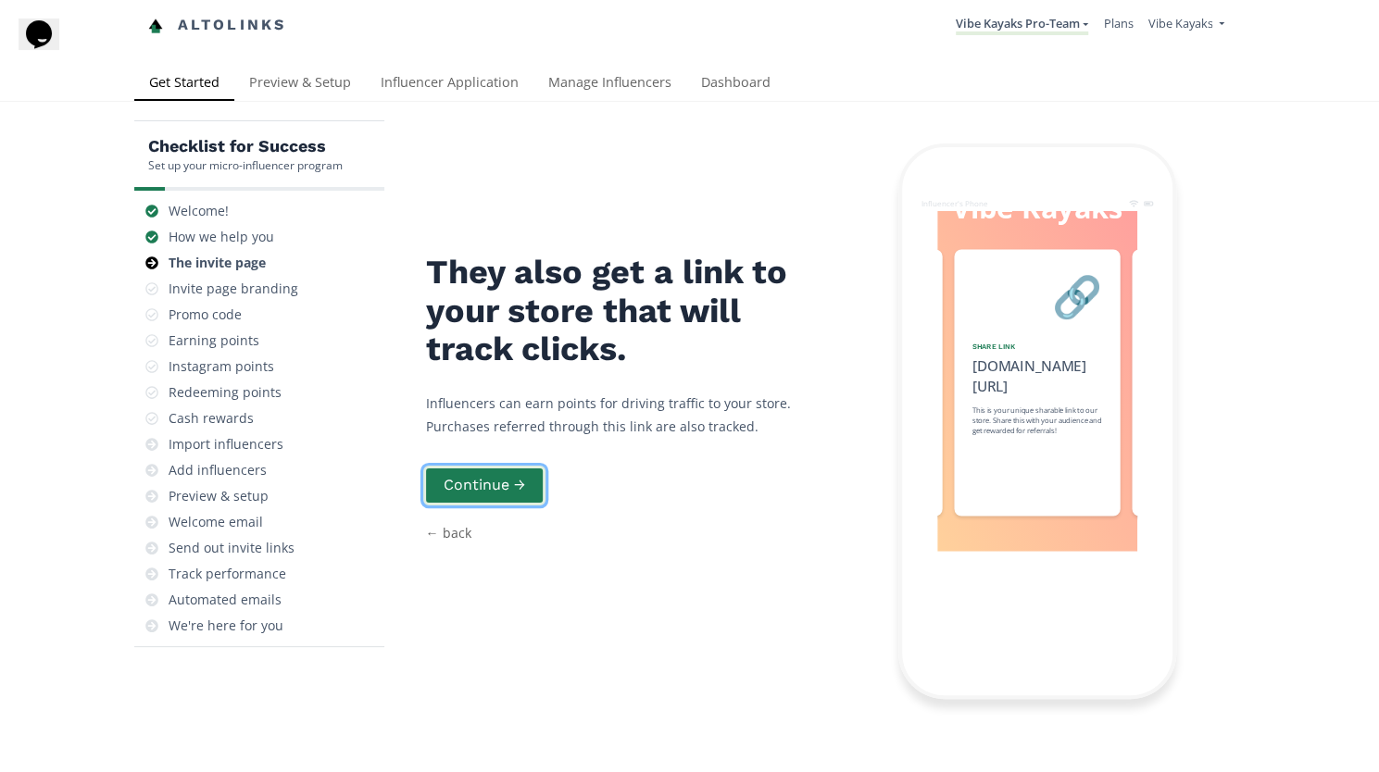
click at [494, 466] on button "Continue →" at bounding box center [484, 486] width 122 height 40
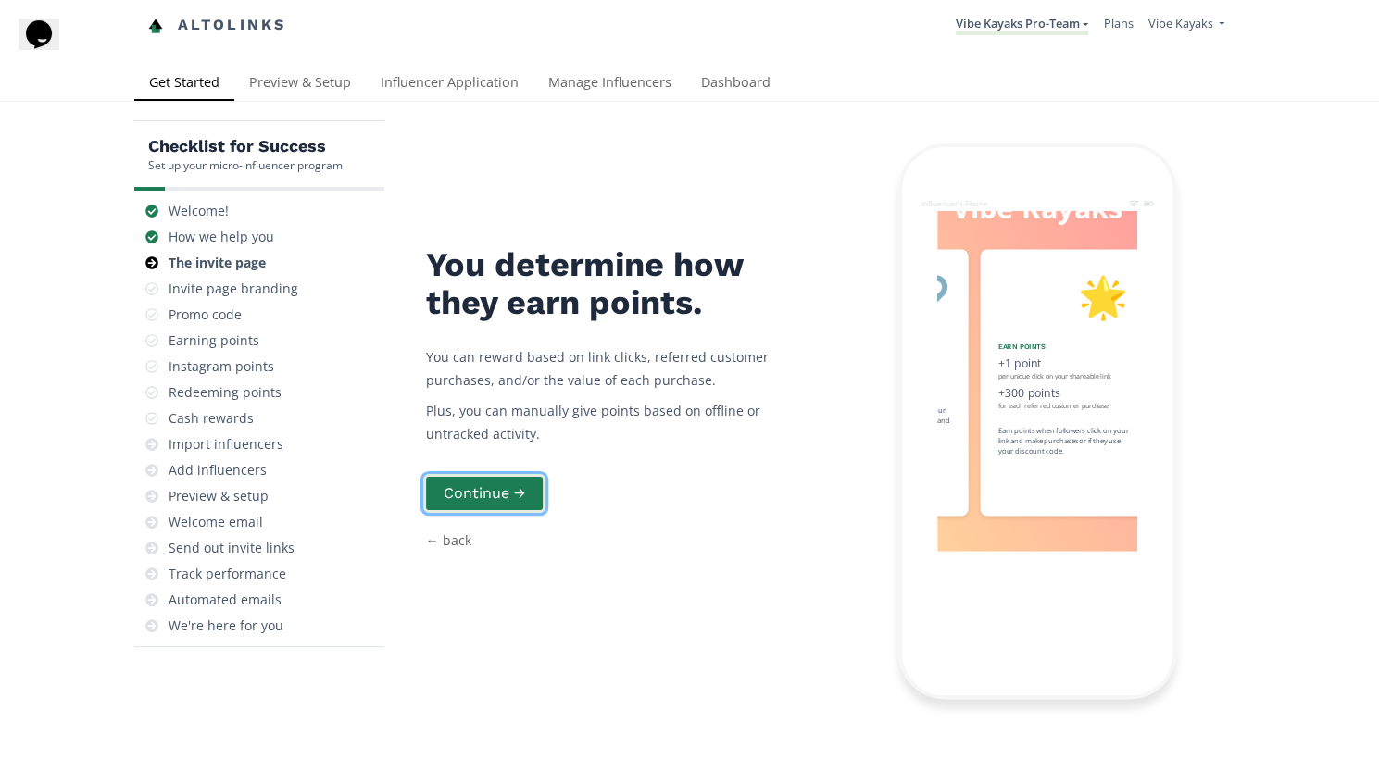
scroll to position [0, 833]
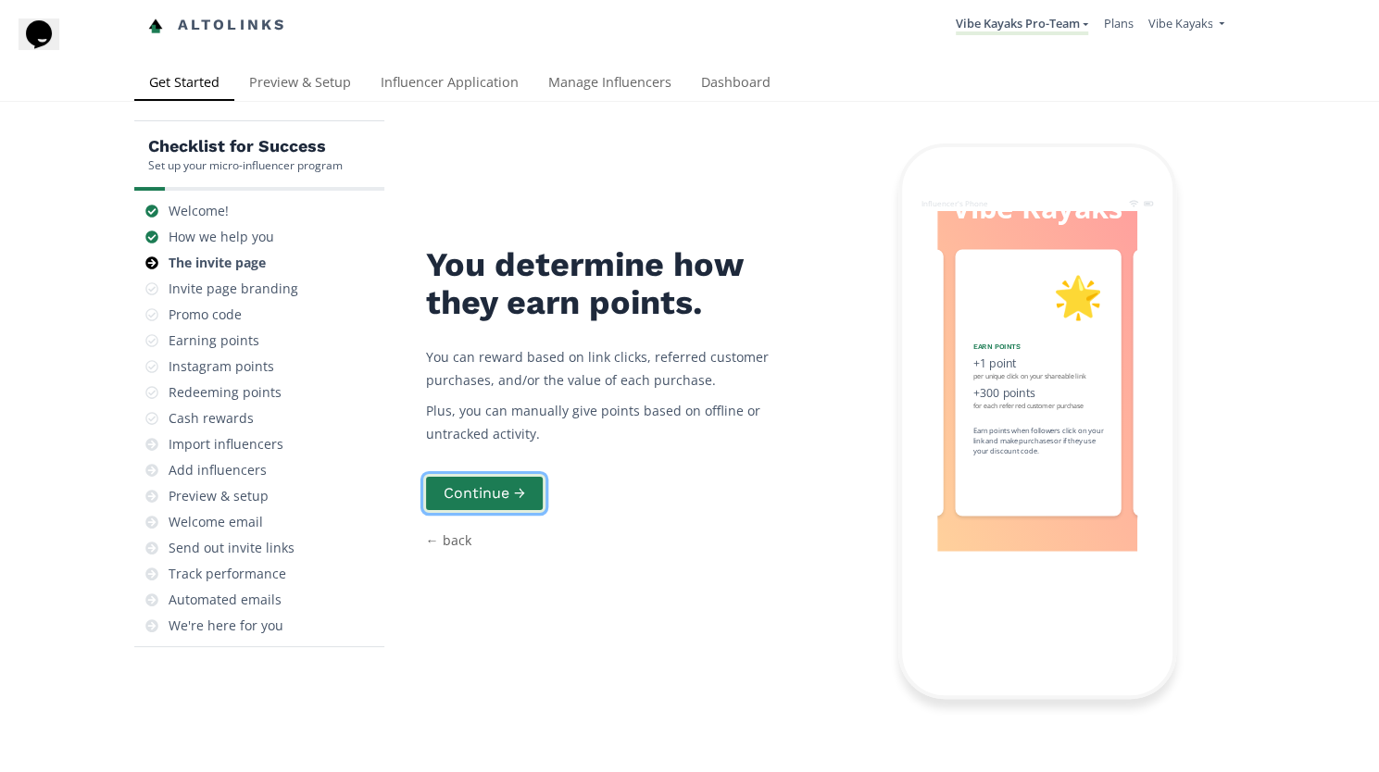
click at [494, 474] on button "Continue →" at bounding box center [484, 494] width 122 height 40
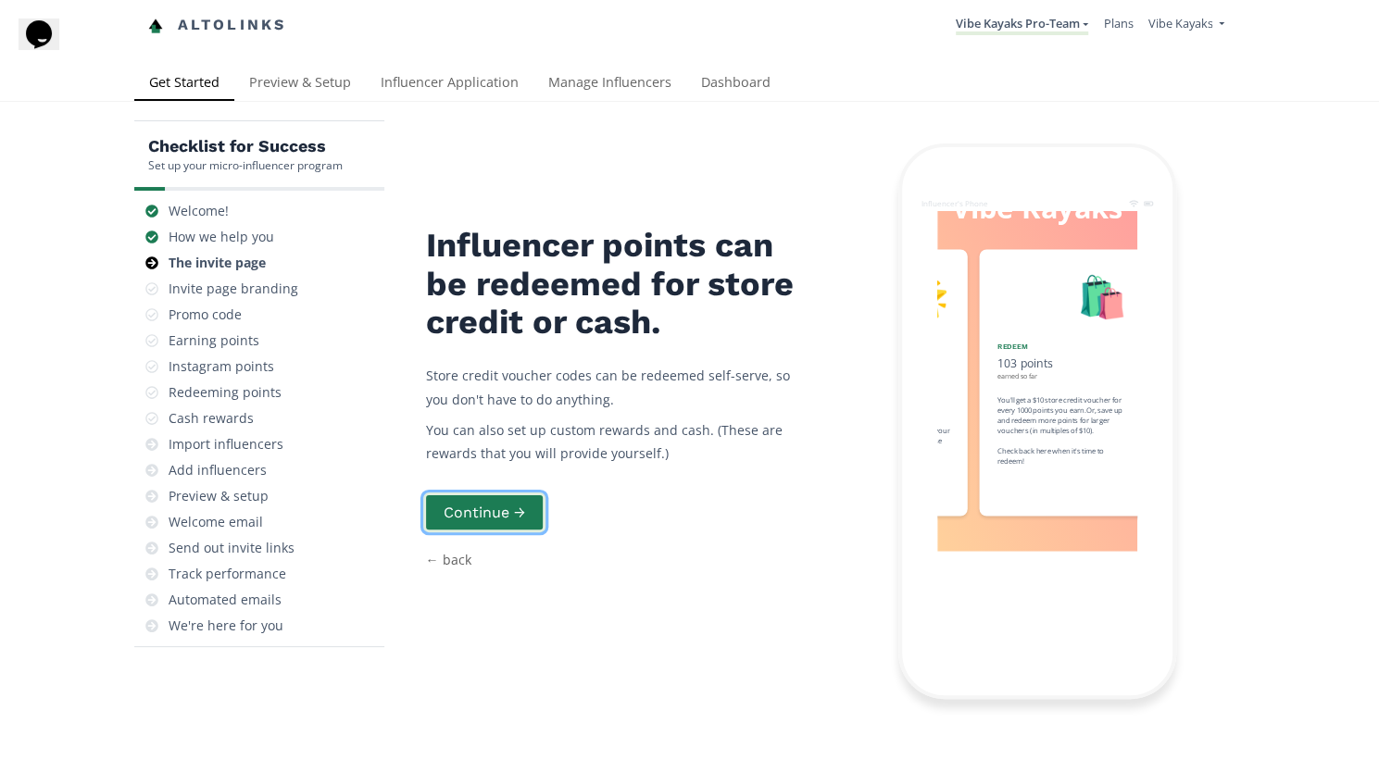
scroll to position [0, 1111]
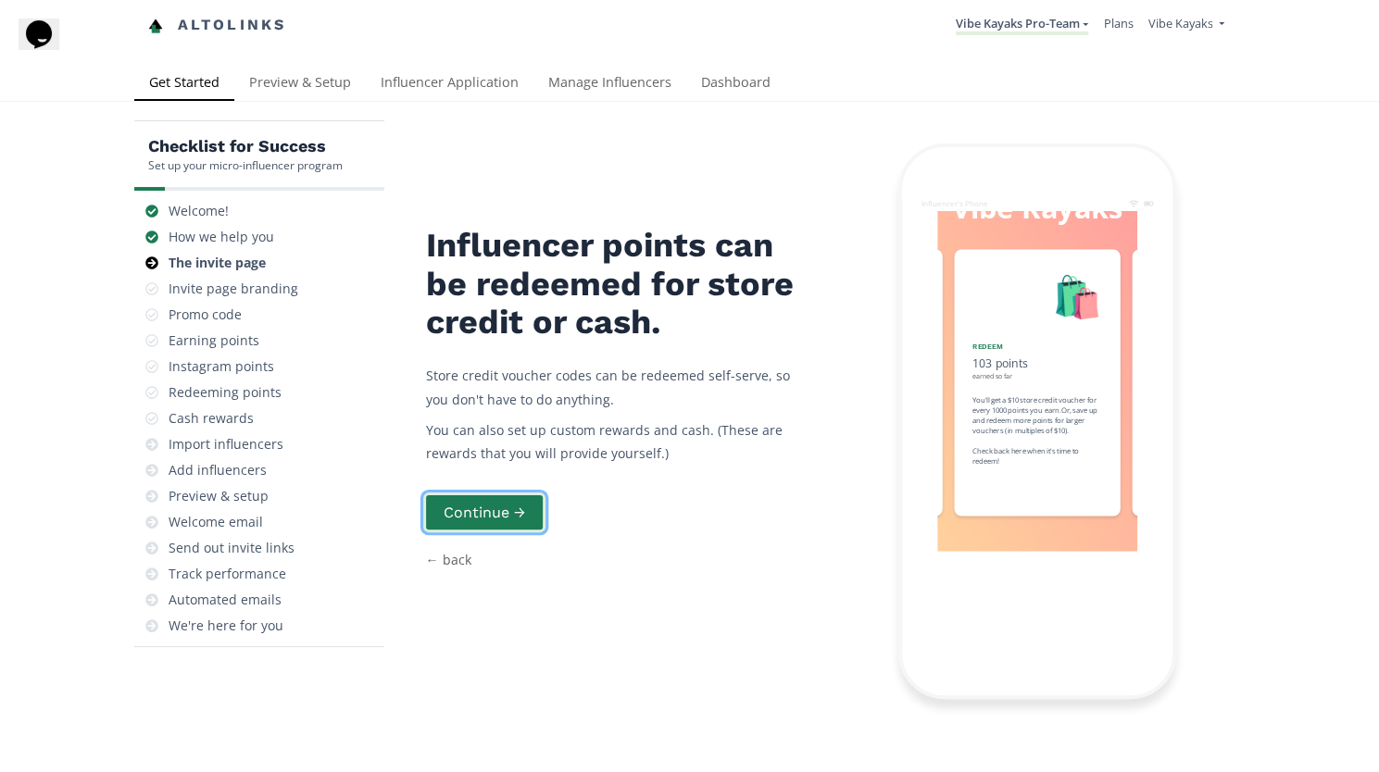
click at [495, 493] on button "Continue →" at bounding box center [484, 513] width 122 height 40
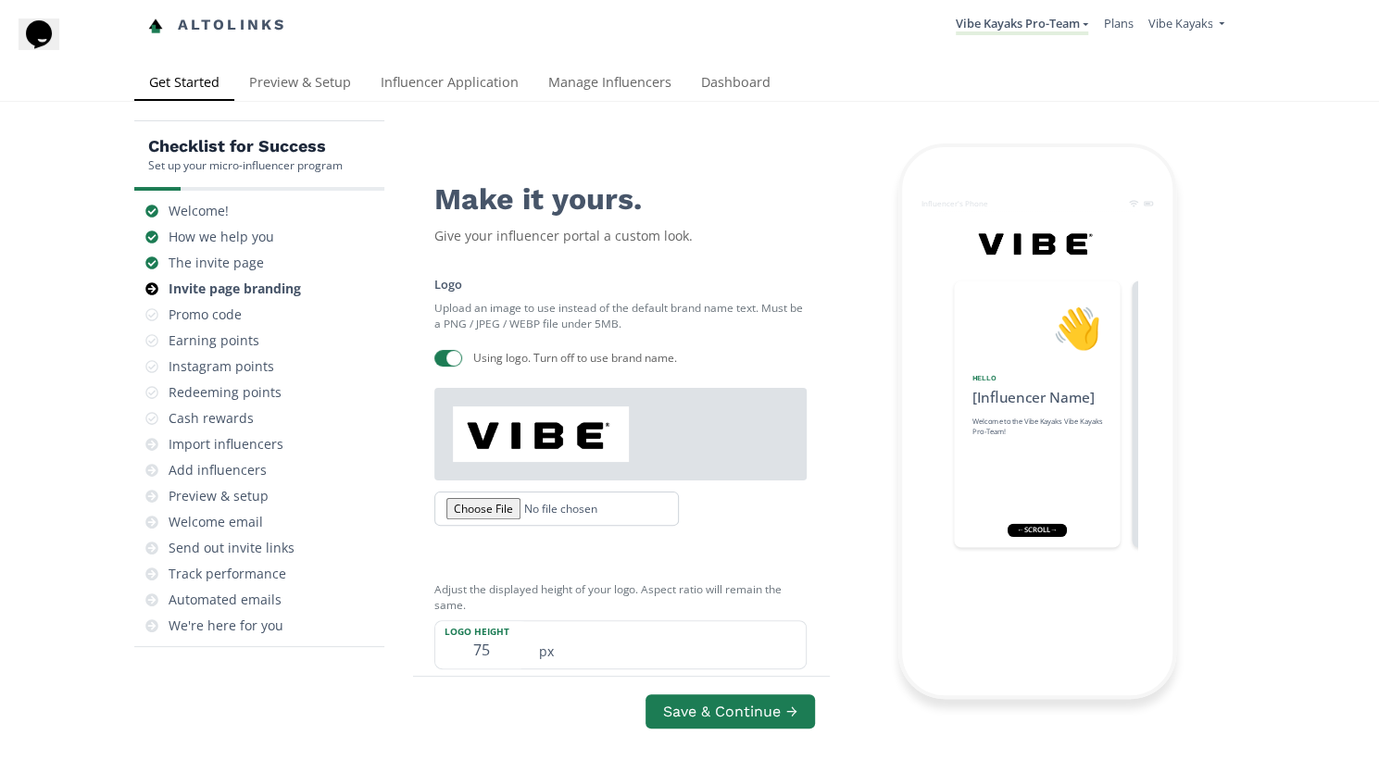
scroll to position [34, 0]
click at [265, 66] on link "Preview & Setup" at bounding box center [300, 84] width 132 height 37
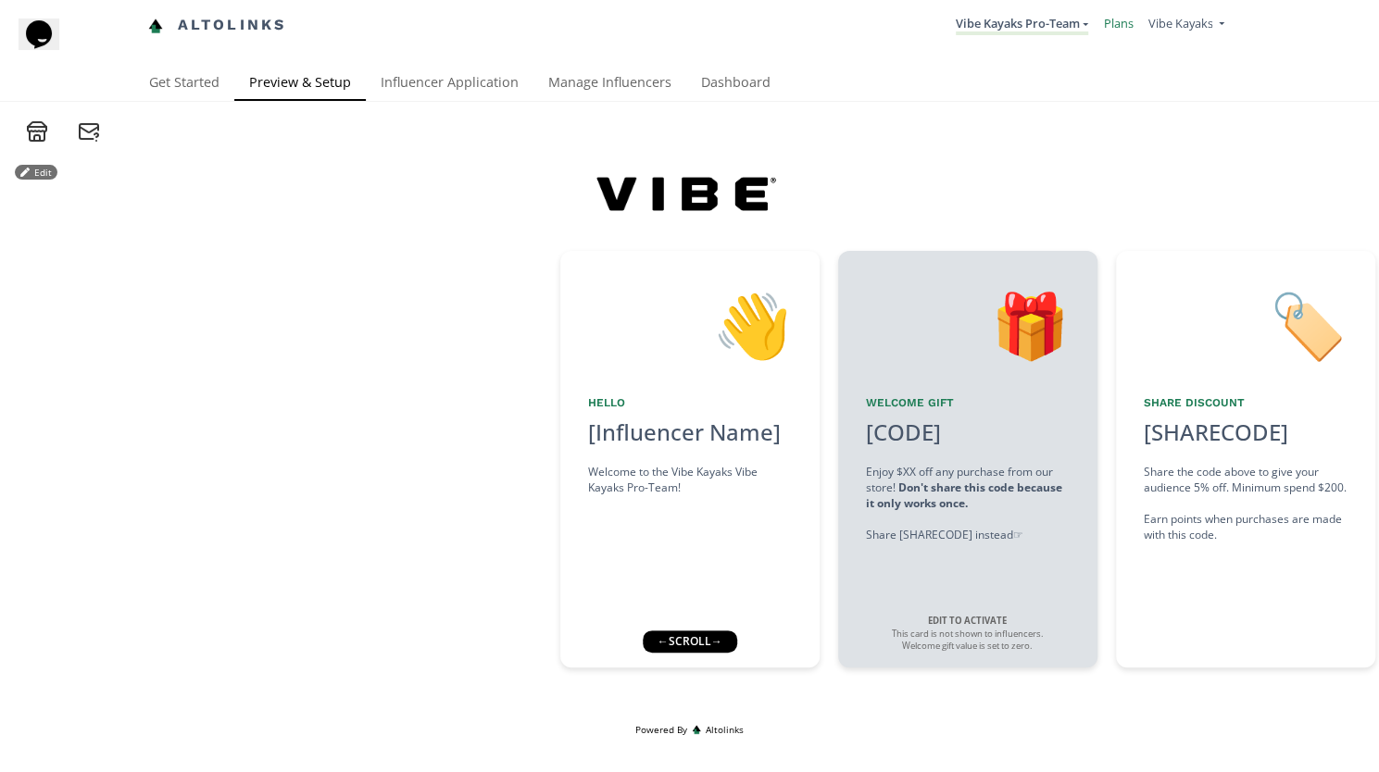
click at [1124, 21] on link "Plans" at bounding box center [1118, 23] width 30 height 17
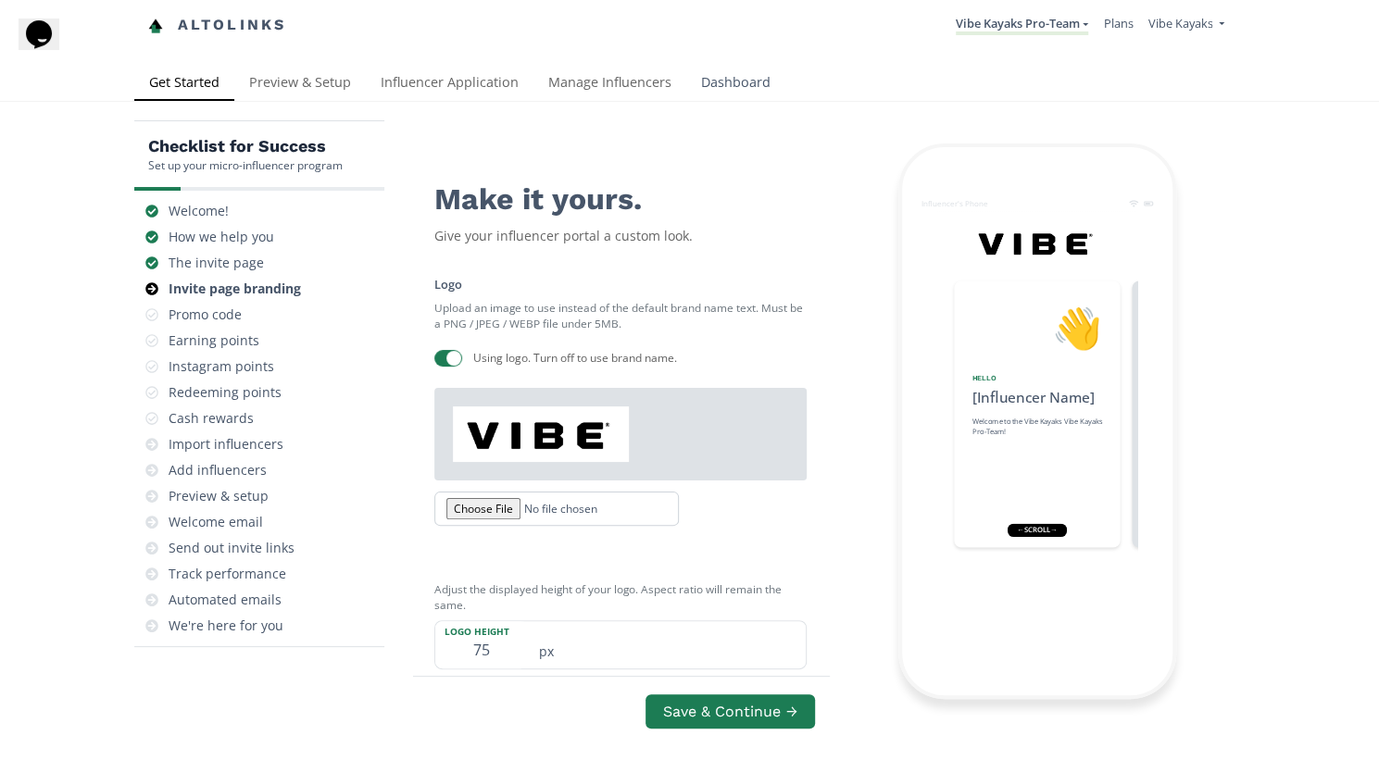
click at [733, 83] on link "Dashboard" at bounding box center [735, 84] width 99 height 37
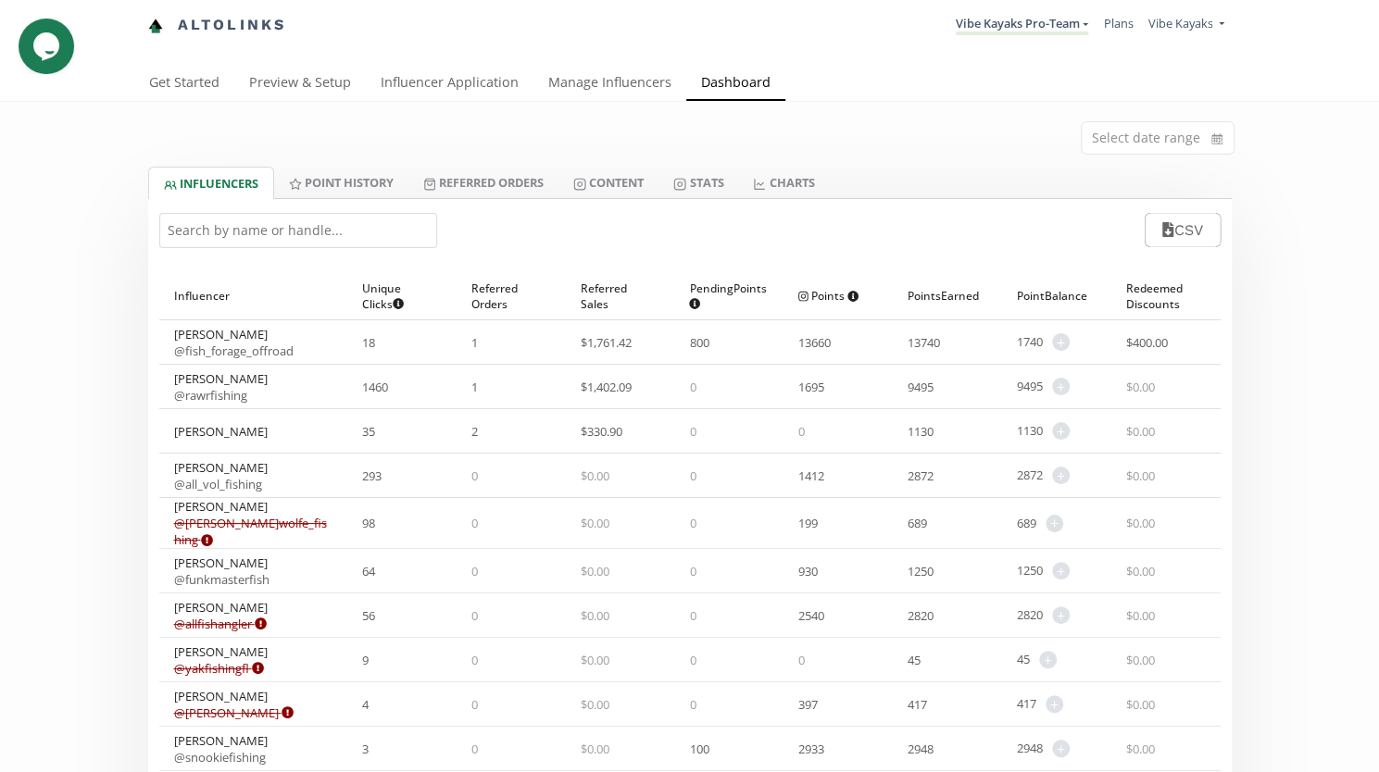
click at [733, 83] on link "Dashboard" at bounding box center [735, 84] width 99 height 37
click at [214, 345] on link "@ fish_forage_offroad" at bounding box center [233, 351] width 119 height 17
click at [603, 342] on span "$ 1,761.42" at bounding box center [606, 342] width 51 height 17
click at [52, 45] on icon "Chat widget" at bounding box center [39, 34] width 26 height 28
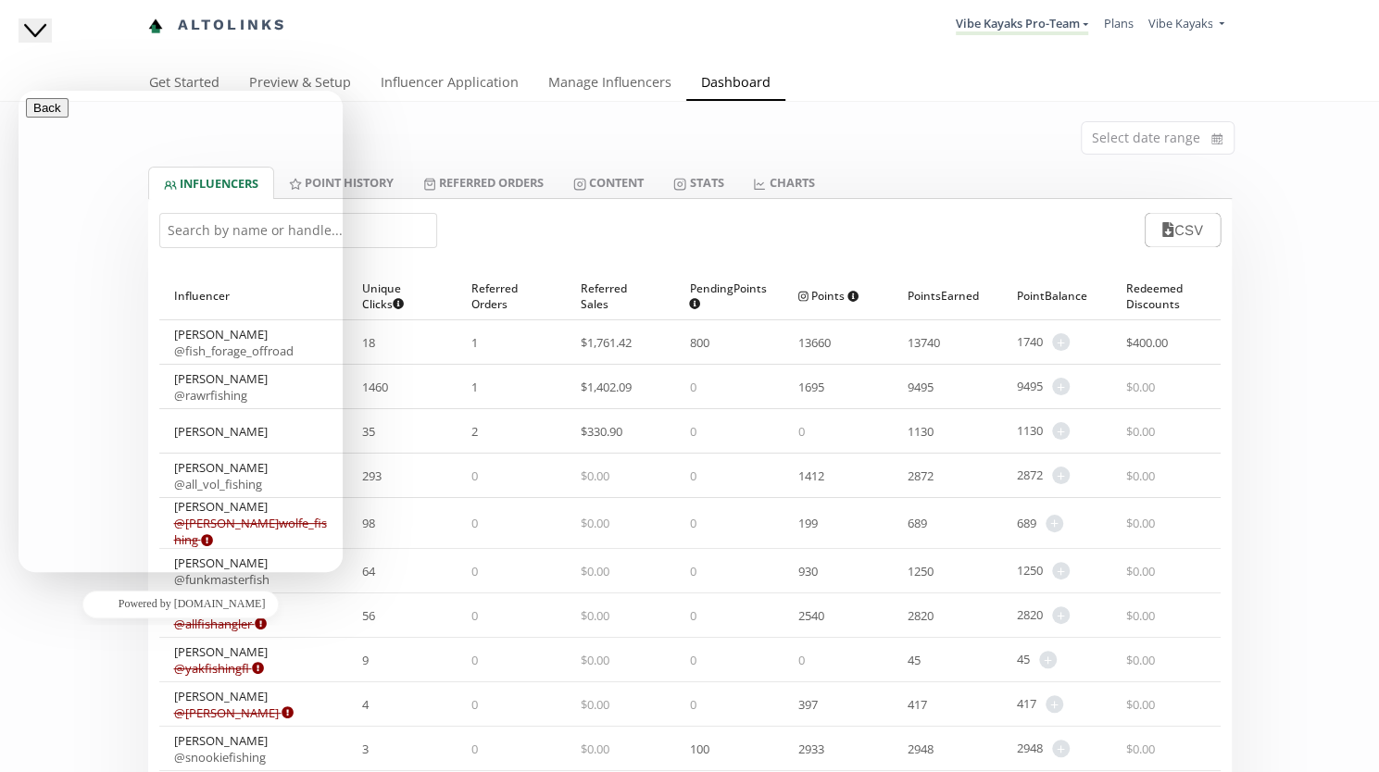
click at [111, 745] on textarea "* Message" at bounding box center [125, 761] width 169 height 33
type textarea "H"
type textarea "Hi how can i see/edit 1 points = what benefit? thanks"
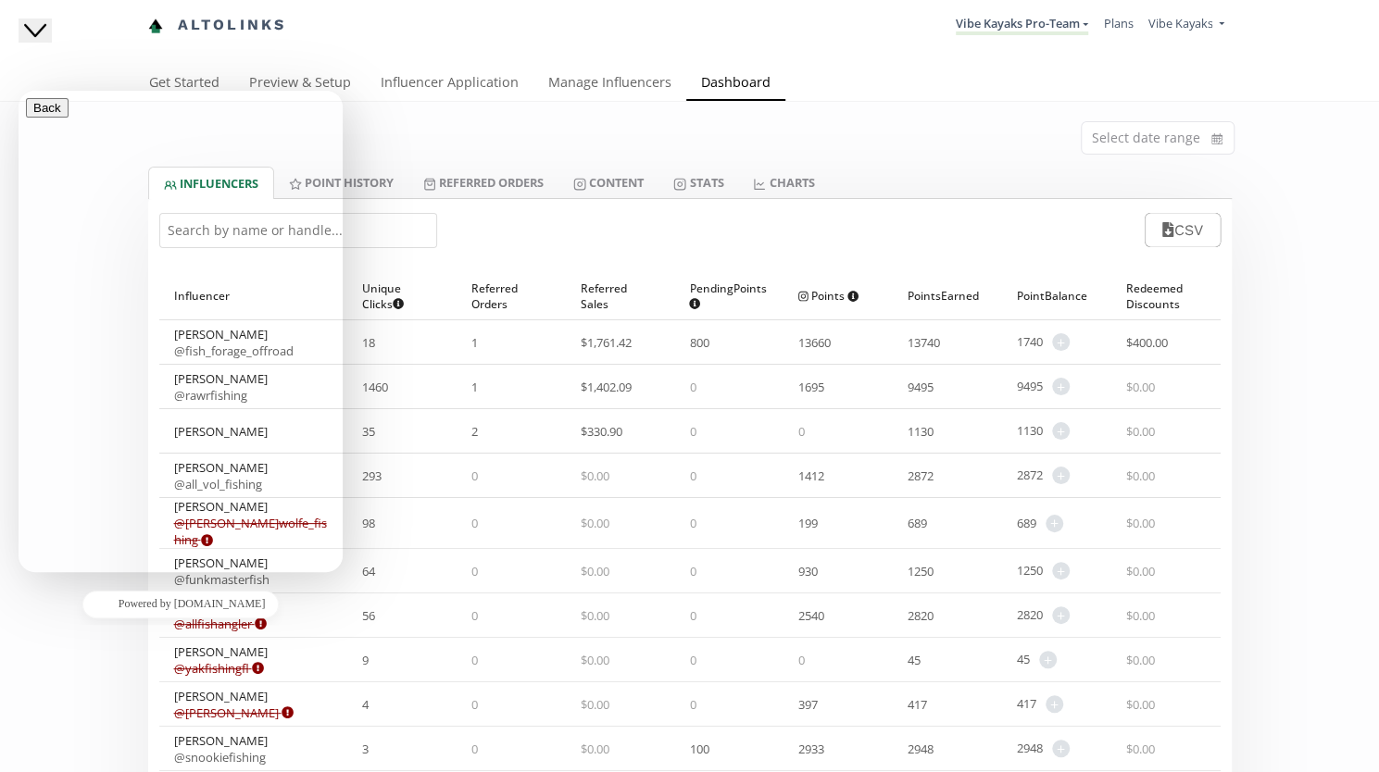
click at [33, 115] on icon "button" at bounding box center [33, 108] width 0 height 14
click at [477, 160] on div "Select date range" at bounding box center [689, 134] width 1111 height 65
click at [46, 36] on icon "Close Chat This icon closes the chat window." at bounding box center [35, 30] width 22 height 22
